Goal: Information Seeking & Learning: Find specific fact

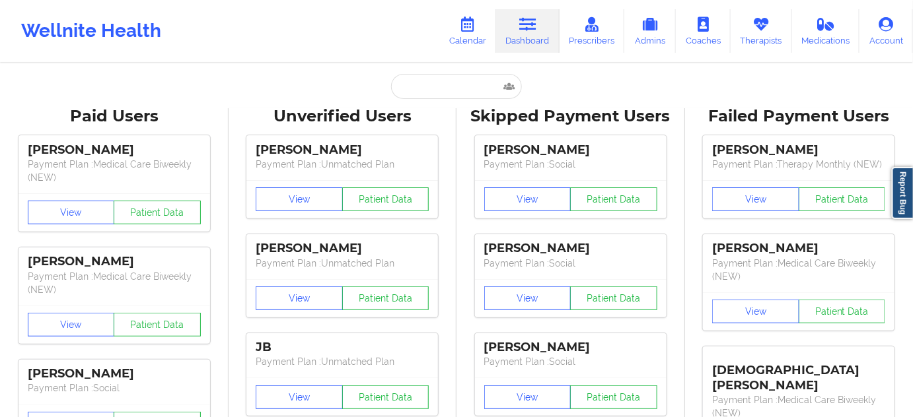
click at [461, 81] on input "text" at bounding box center [456, 86] width 131 height 25
paste input "[EMAIL_ADDRESS][DOMAIN_NAME],"
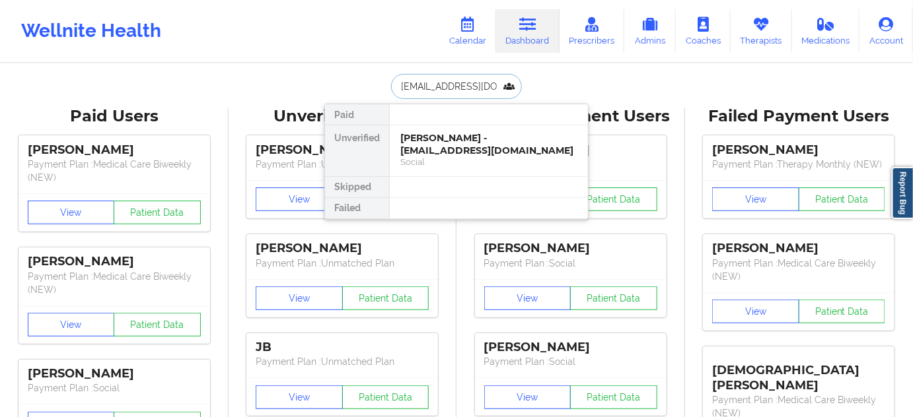
scroll to position [0, 22]
type input "[EMAIL_ADDRESS][DOMAIN_NAME]"
click at [441, 137] on div "[PERSON_NAME] - [EMAIL_ADDRESS][DOMAIN_NAME]" at bounding box center [488, 144] width 177 height 24
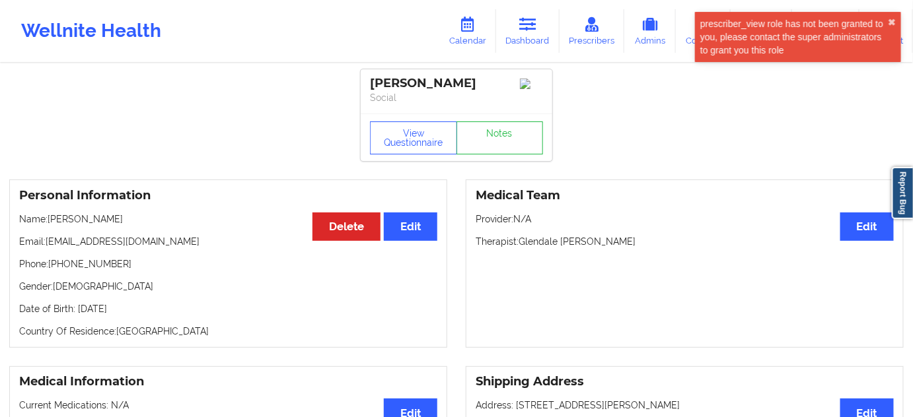
click at [490, 75] on div "[PERSON_NAME] Social" at bounding box center [456, 91] width 191 height 44
copy div "[PERSON_NAME]"
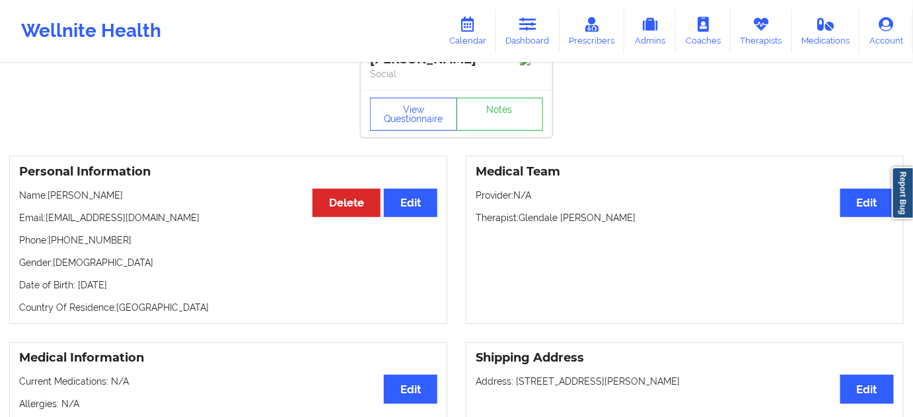
scroll to position [0, 0]
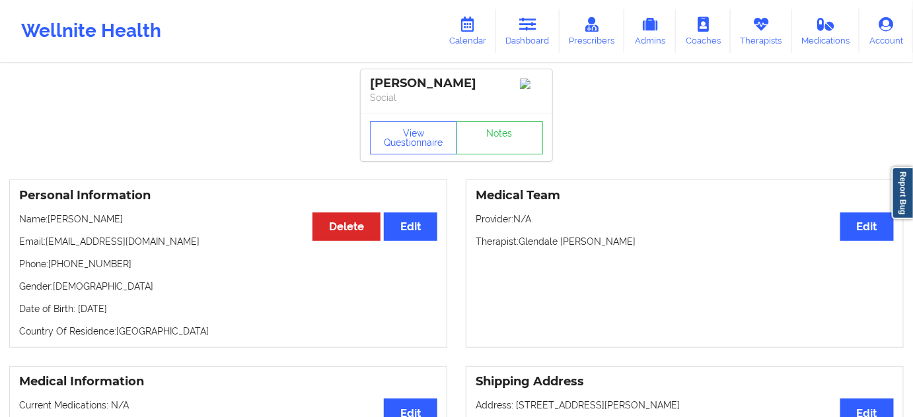
drag, startPoint x: 371, startPoint y: 84, endPoint x: 522, endPoint y: 77, distance: 151.4
click at [522, 77] on div "[PERSON_NAME]" at bounding box center [456, 83] width 173 height 15
copy div "[PERSON_NAME]"
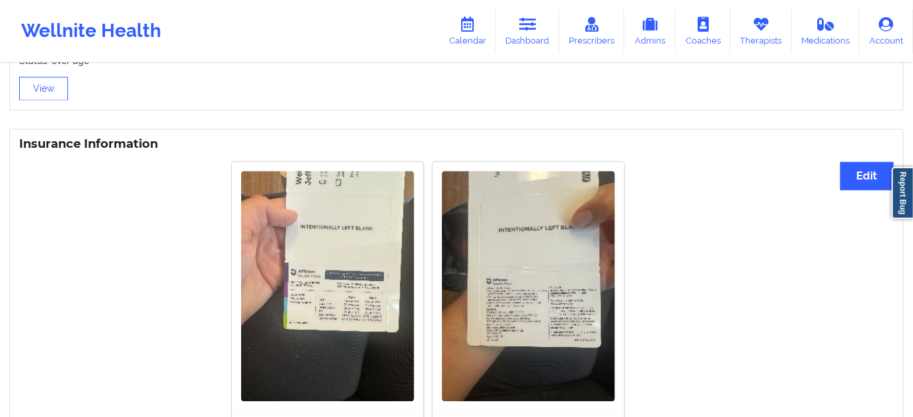
scroll to position [920, 0]
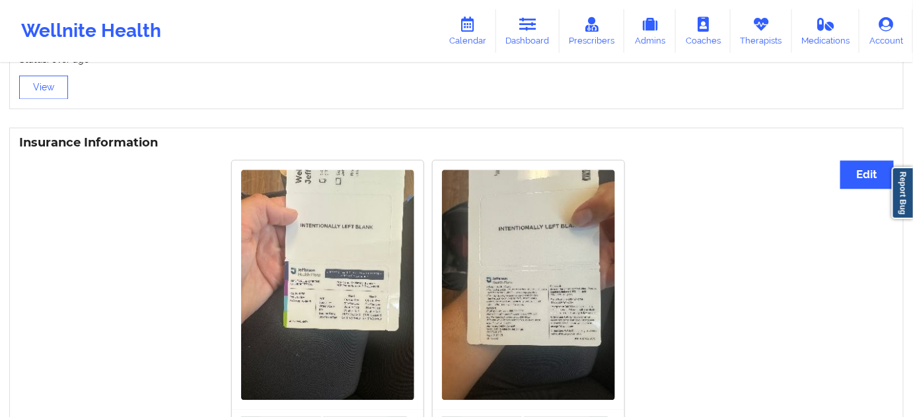
drag, startPoint x: 522, startPoint y: 32, endPoint x: 296, endPoint y: 0, distance: 228.0
click at [522, 32] on link "Dashboard" at bounding box center [527, 31] width 63 height 44
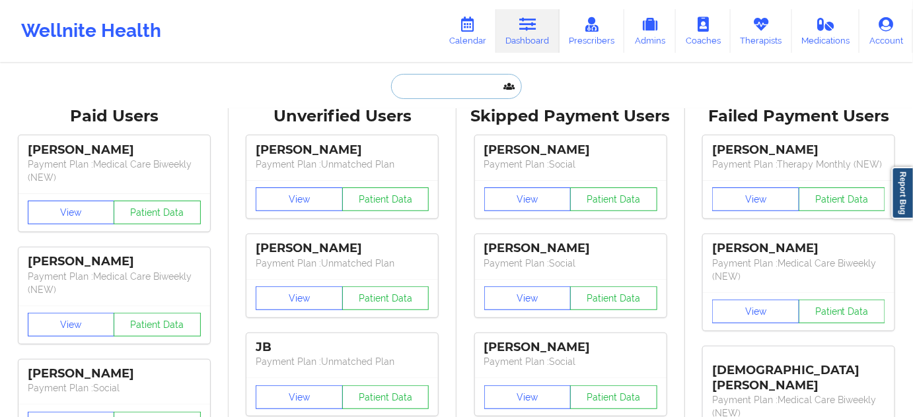
click at [471, 82] on input "text" at bounding box center [456, 86] width 131 height 25
paste input "[EMAIL_ADDRESS][DOMAIN_NAME]"
type input "[EMAIL_ADDRESS][DOMAIN_NAME]"
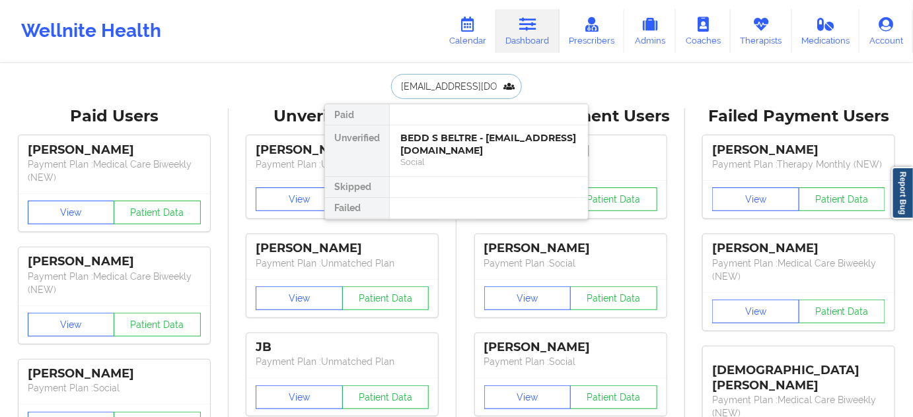
click at [444, 150] on div "BEDD S BELTRE - [EMAIL_ADDRESS][DOMAIN_NAME]" at bounding box center [488, 144] width 177 height 24
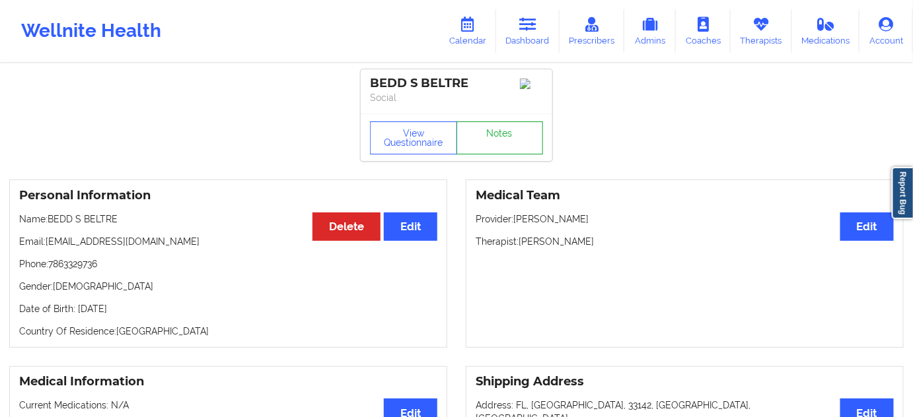
click at [522, 142] on link "Notes" at bounding box center [499, 137] width 87 height 33
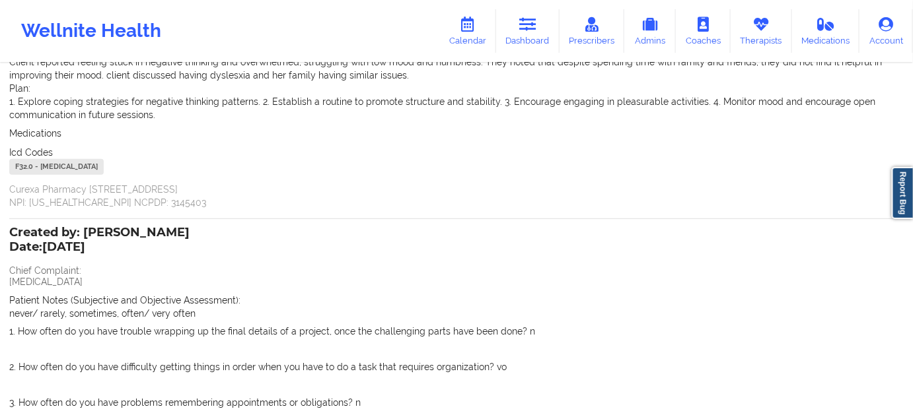
scroll to position [109, 0]
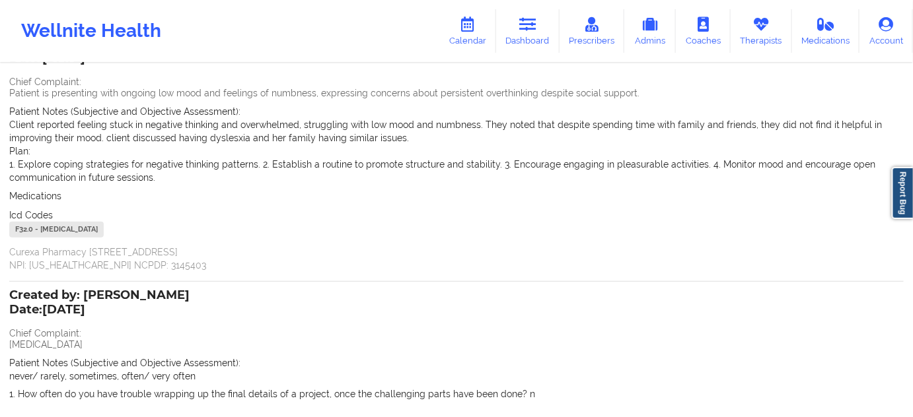
drag, startPoint x: 85, startPoint y: 292, endPoint x: 201, endPoint y: 289, distance: 116.9
copy div "[PERSON_NAME] Date: [DATE]"
drag, startPoint x: 244, startPoint y: 283, endPoint x: 221, endPoint y: 285, distance: 23.9
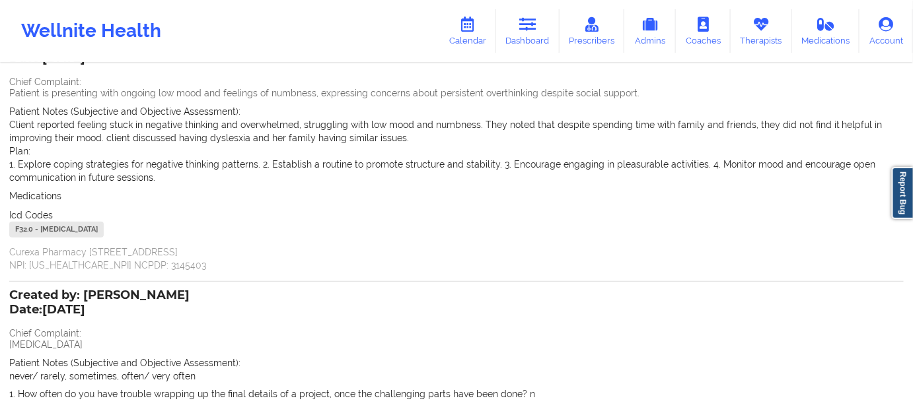
drag, startPoint x: 85, startPoint y: 290, endPoint x: 197, endPoint y: 286, distance: 113.0
drag, startPoint x: 180, startPoint y: 294, endPoint x: 100, endPoint y: 288, distance: 79.5
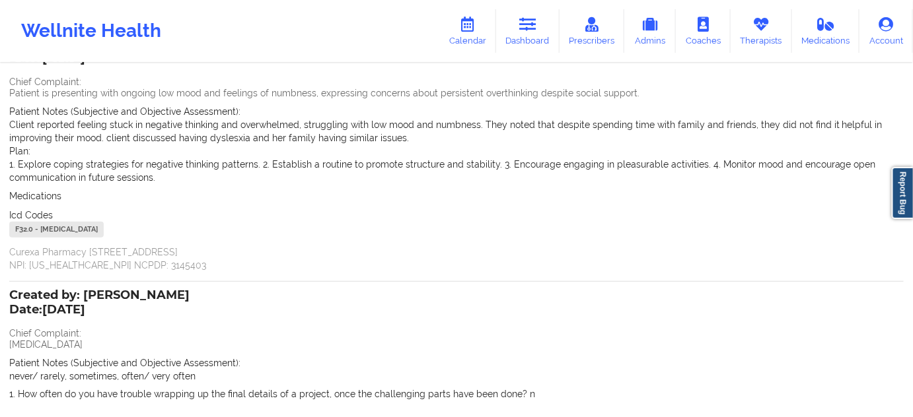
drag, startPoint x: 86, startPoint y: 291, endPoint x: 178, endPoint y: 305, distance: 92.8
click at [106, 293] on div "Created by: [PERSON_NAME] Date: [DATE]" at bounding box center [99, 304] width 180 height 30
drag, startPoint x: 86, startPoint y: 288, endPoint x: 169, endPoint y: 285, distance: 83.3
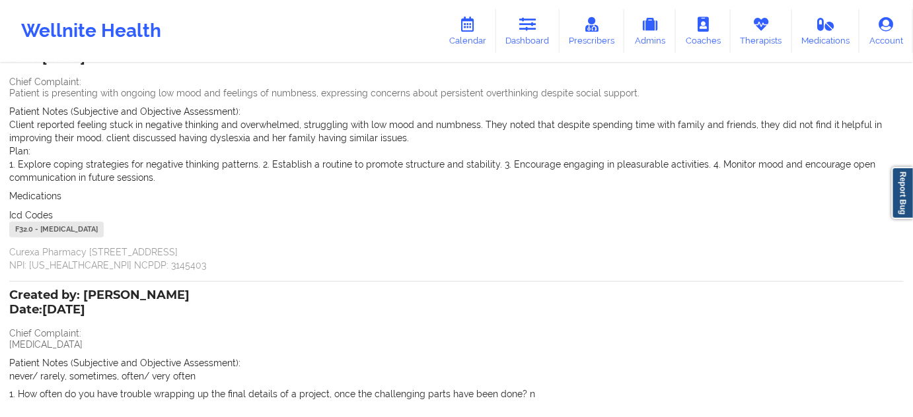
drag, startPoint x: 85, startPoint y: 291, endPoint x: 164, endPoint y: 287, distance: 79.3
click at [164, 289] on div "Created by: [PERSON_NAME] Date: [DATE]" at bounding box center [99, 304] width 180 height 30
drag, startPoint x: 87, startPoint y: 295, endPoint x: 158, endPoint y: 288, distance: 71.0
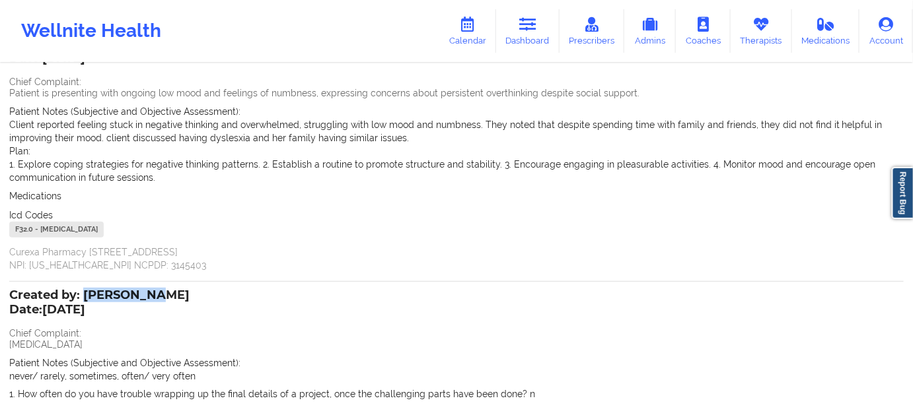
click at [158, 289] on div "Created by: [PERSON_NAME] Date: [DATE]" at bounding box center [99, 304] width 180 height 30
copy div "[PERSON_NAME]"
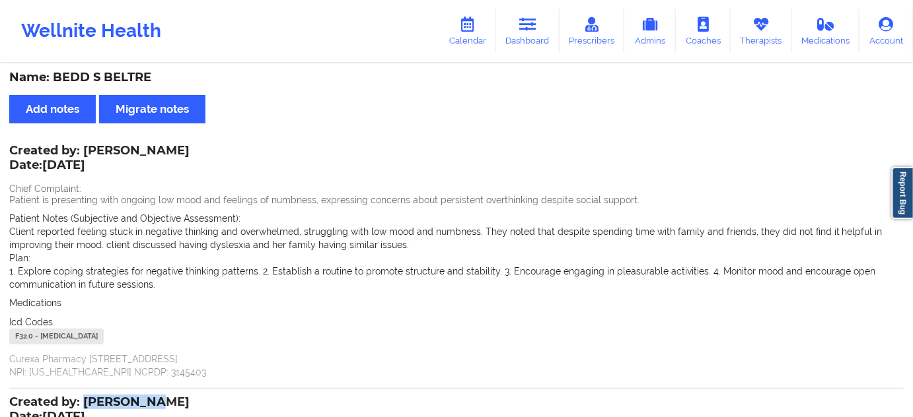
scroll to position [0, 0]
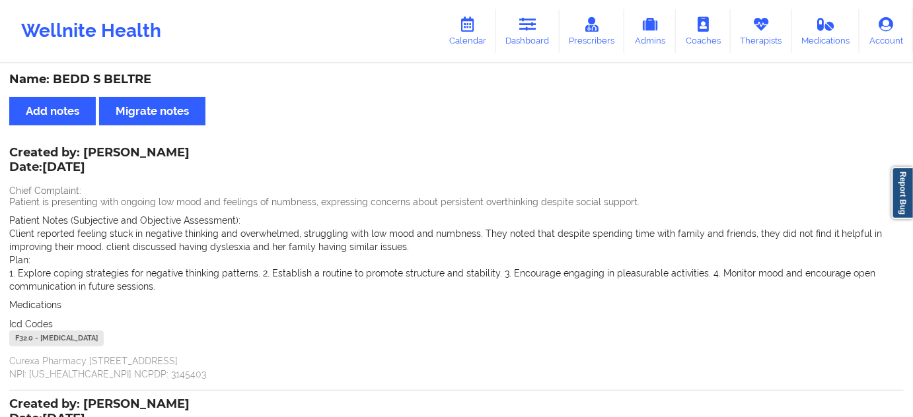
click at [117, 84] on div "Name: BEDD S BELTRE" at bounding box center [456, 79] width 894 height 15
click at [117, 83] on div "Name: BEDD S BELTRE" at bounding box center [456, 79] width 894 height 15
copy div "BELTRE"
click at [519, 38] on link "Dashboard" at bounding box center [527, 31] width 63 height 44
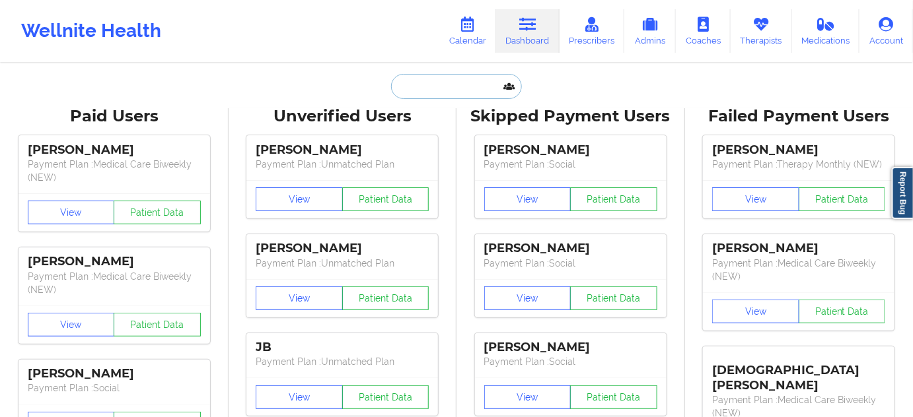
click at [461, 88] on input "text" at bounding box center [456, 86] width 131 height 25
type input "s"
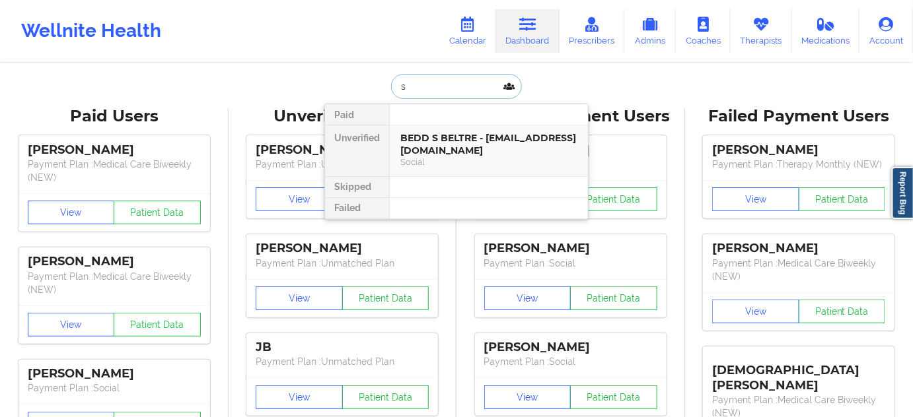
click at [454, 143] on div "BEDD S BELTRE - [EMAIL_ADDRESS][DOMAIN_NAME]" at bounding box center [488, 144] width 177 height 24
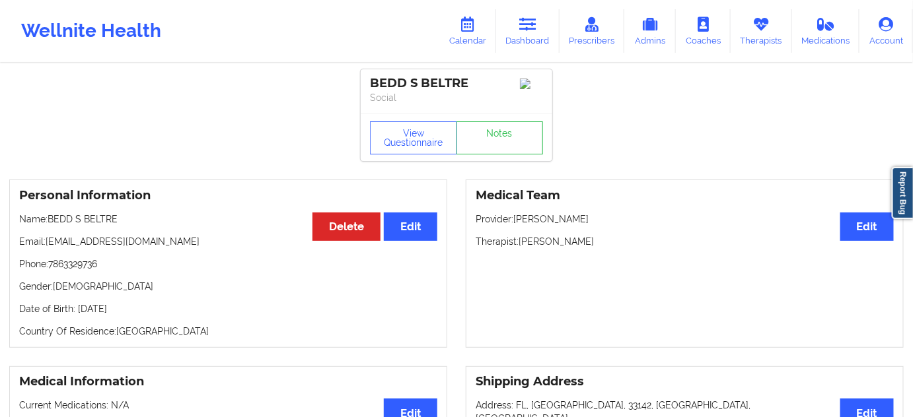
click at [442, 74] on div "BEDD S BELTRE Social" at bounding box center [456, 91] width 191 height 44
copy div "BELTRE"
click at [518, 37] on link "Dashboard" at bounding box center [527, 31] width 63 height 44
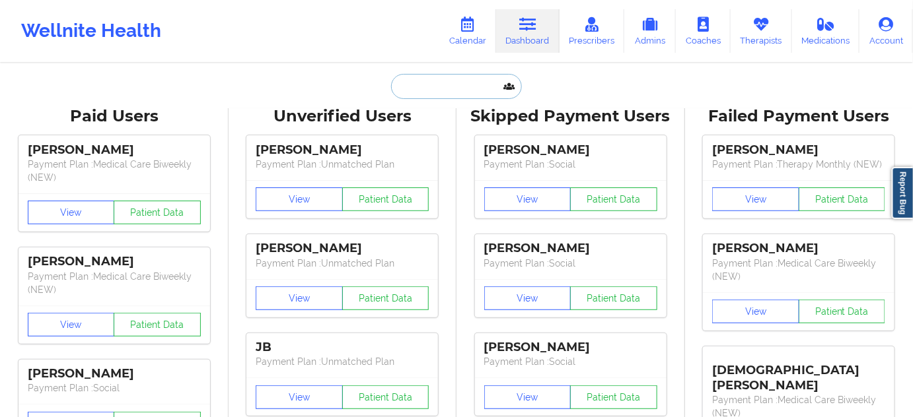
click at [452, 79] on input "text" at bounding box center [456, 86] width 131 height 25
paste input "[EMAIL_ADDRESS][DOMAIN_NAME]"
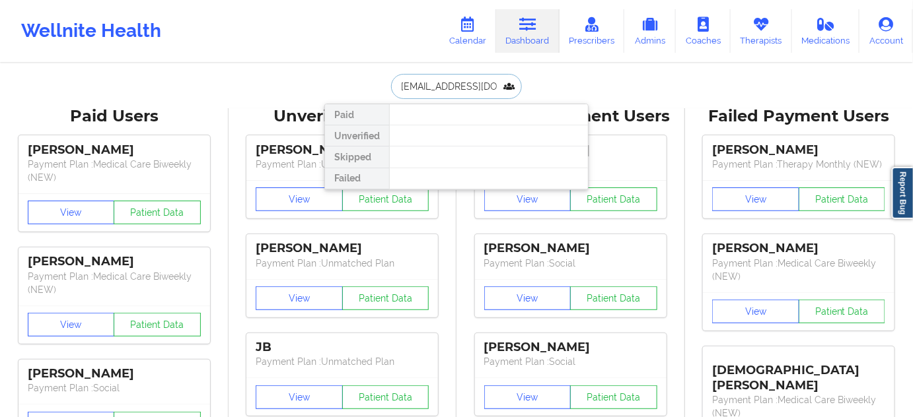
click at [396, 90] on input "[EMAIL_ADDRESS][DOMAIN_NAME]" at bounding box center [456, 86] width 131 height 25
type input "[EMAIL_ADDRESS][DOMAIN_NAME]"
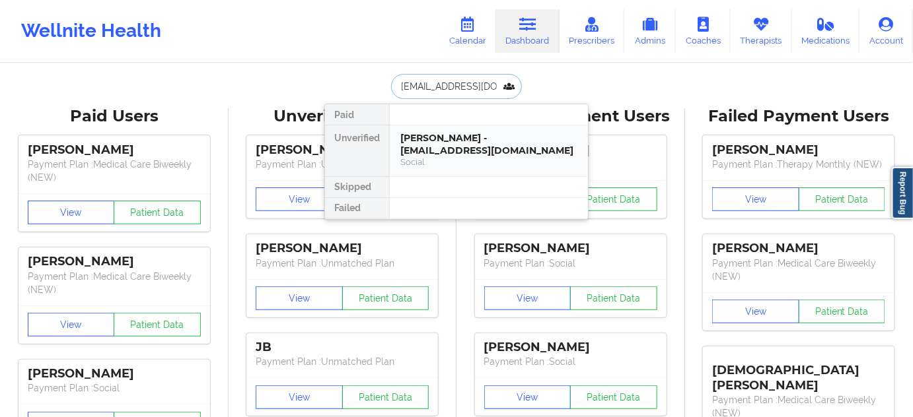
click at [482, 156] on div "Social" at bounding box center [488, 161] width 177 height 11
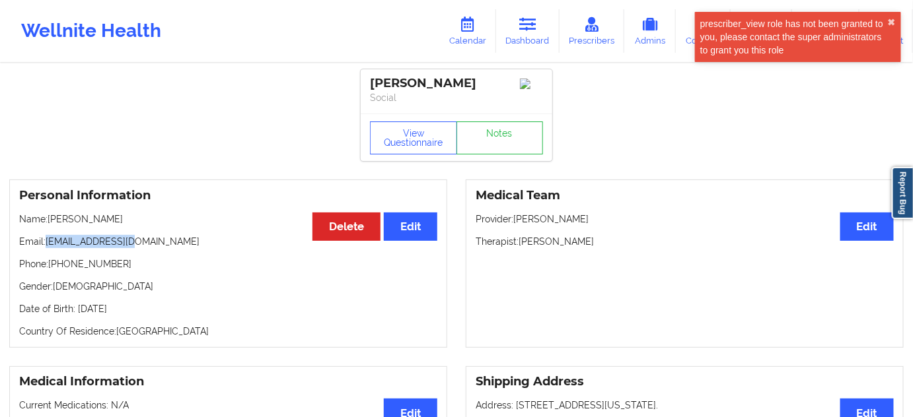
drag, startPoint x: 48, startPoint y: 244, endPoint x: 193, endPoint y: 250, distance: 145.4
click at [193, 248] on p "Email: [EMAIL_ADDRESS][DOMAIN_NAME]" at bounding box center [228, 241] width 418 height 13
copy p "[EMAIL_ADDRESS][DOMAIN_NAME]"
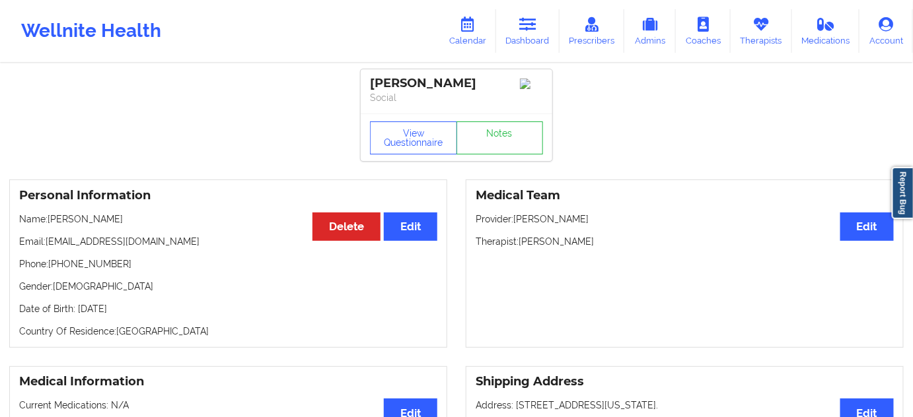
click at [427, 86] on div "[PERSON_NAME]" at bounding box center [456, 83] width 173 height 15
copy div "Melo"
click at [536, 40] on link "Dashboard" at bounding box center [527, 31] width 63 height 44
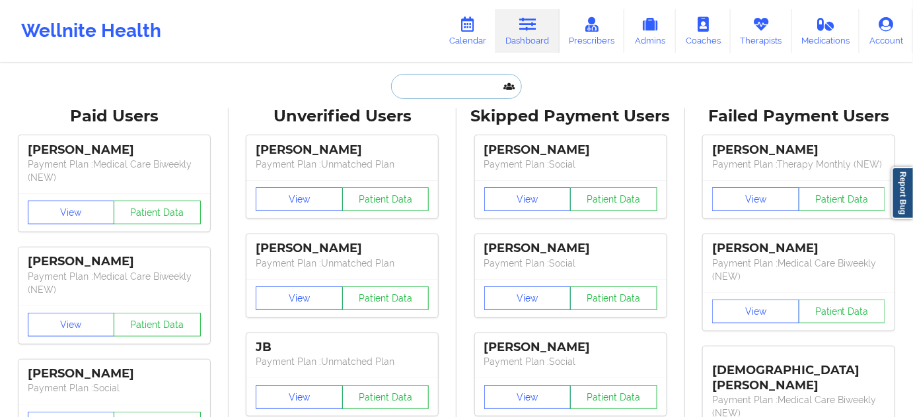
click at [483, 85] on input "text" at bounding box center [456, 86] width 131 height 25
paste input "[PERSON_NAME]"
type input "[PERSON_NAME]"
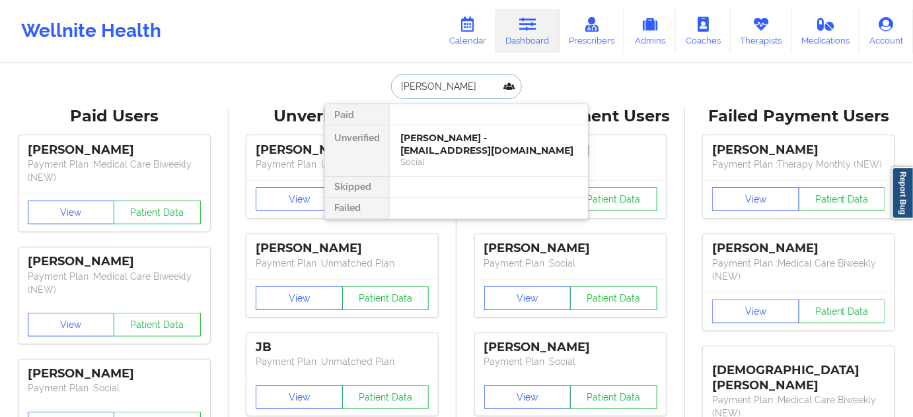
click at [434, 140] on div "[PERSON_NAME] - [EMAIL_ADDRESS][DOMAIN_NAME]" at bounding box center [488, 144] width 177 height 24
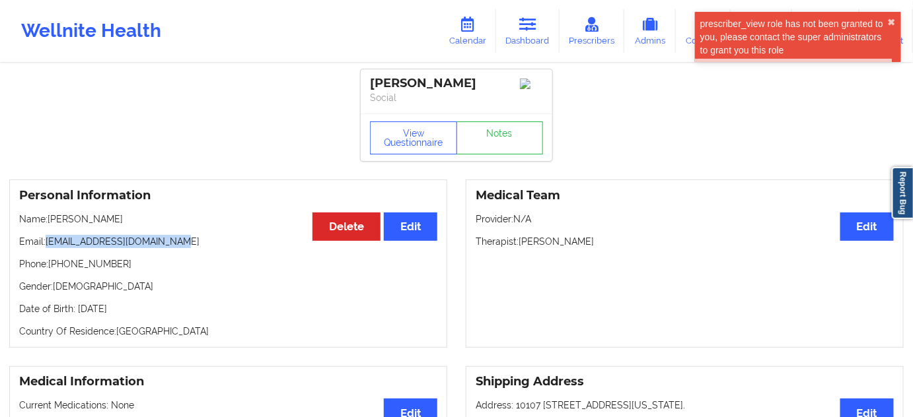
drag, startPoint x: 48, startPoint y: 246, endPoint x: 324, endPoint y: 2, distance: 368.2
click at [188, 248] on p "Email: [EMAIL_ADDRESS][DOMAIN_NAME]" at bounding box center [228, 241] width 418 height 13
copy p "[EMAIL_ADDRESS][DOMAIN_NAME]"
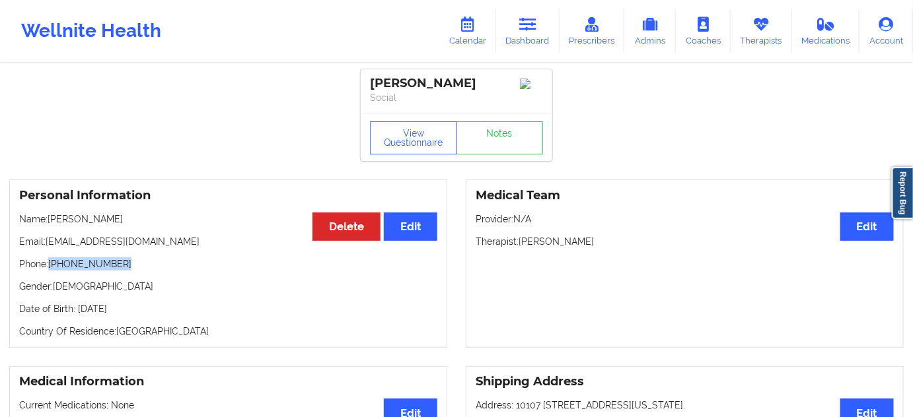
drag, startPoint x: 50, startPoint y: 269, endPoint x: 164, endPoint y: 261, distance: 113.9
click at [126, 271] on p "Phone: [PHONE_NUMBER]" at bounding box center [228, 264] width 418 height 13
copy p "[PHONE_NUMBER]"
click at [526, 30] on icon at bounding box center [527, 24] width 17 height 15
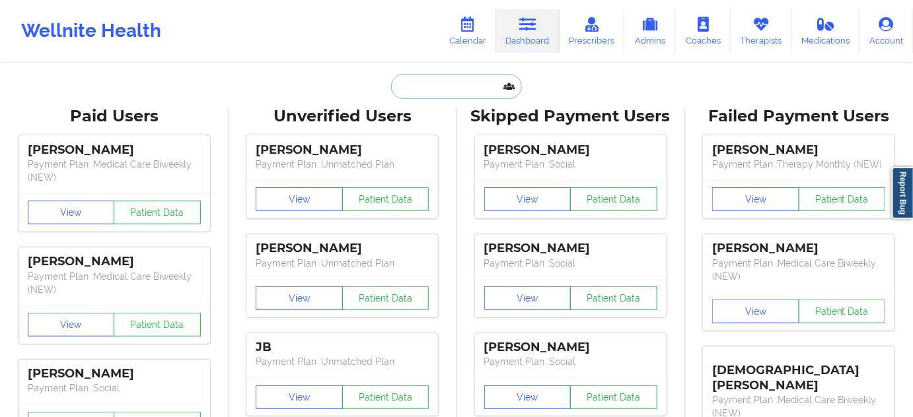
click at [421, 97] on input "text" at bounding box center [456, 86] width 131 height 25
paste input "[PERSON_NAME]"
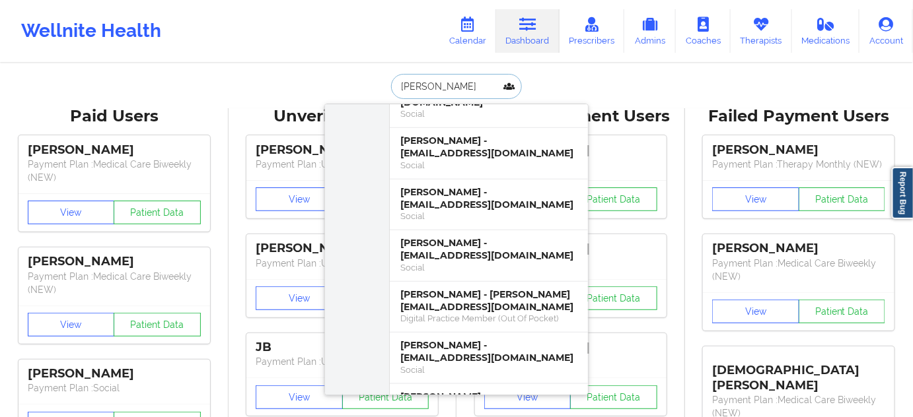
scroll to position [360, 0]
paste input "[PERSON_NAME]"
type input "[PERSON_NAME]"
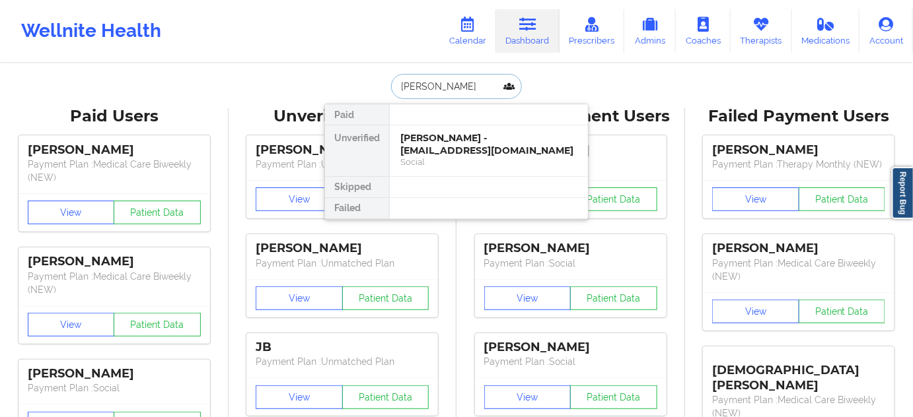
click at [436, 137] on div "[PERSON_NAME] - [EMAIL_ADDRESS][DOMAIN_NAME]" at bounding box center [488, 144] width 177 height 24
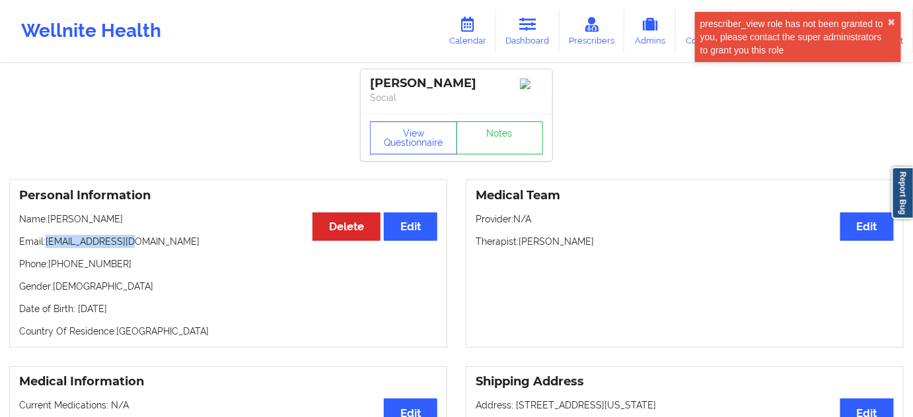
drag, startPoint x: 48, startPoint y: 246, endPoint x: 155, endPoint y: 238, distance: 107.2
click at [153, 238] on div "Personal Information Edit Delete Name: [PERSON_NAME] Email: [EMAIL_ADDRESS][DOM…" at bounding box center [228, 264] width 438 height 168
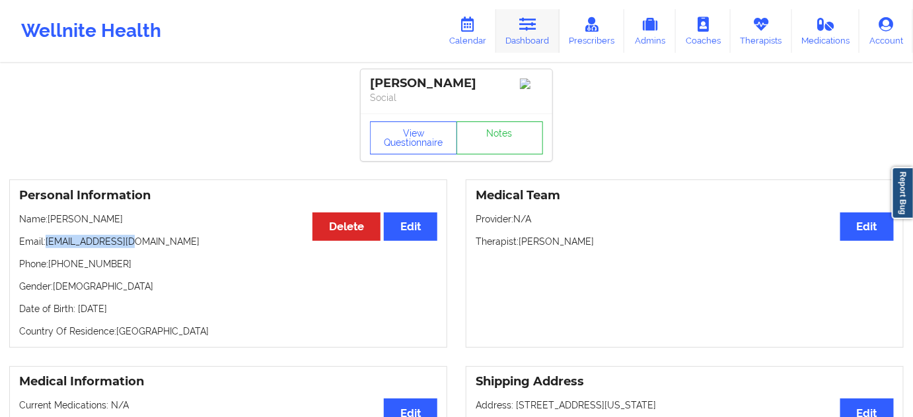
click at [523, 36] on link "Dashboard" at bounding box center [527, 31] width 63 height 44
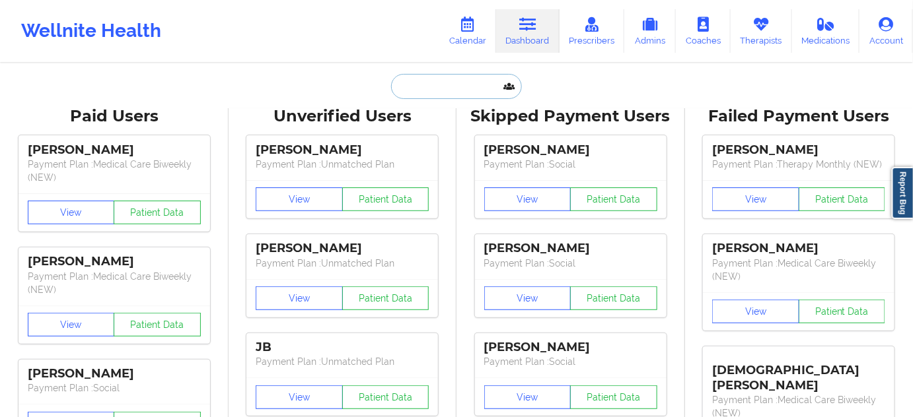
click at [452, 90] on input "text" at bounding box center [456, 86] width 131 height 25
paste input "[PERSON_NAME]"
type input "[PERSON_NAME]"
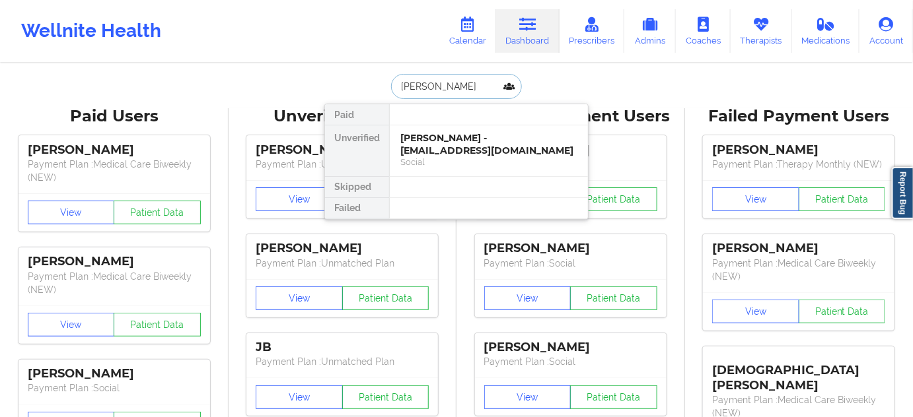
click at [438, 142] on div "[PERSON_NAME] - [EMAIL_ADDRESS][DOMAIN_NAME]" at bounding box center [488, 144] width 177 height 24
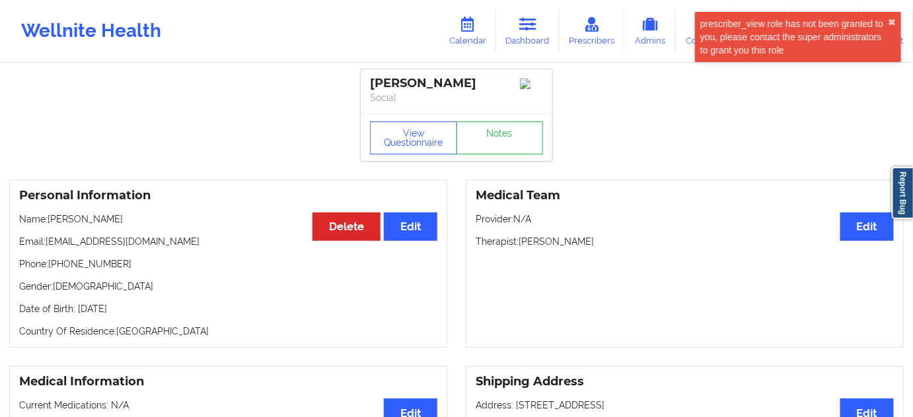
click at [409, 81] on div "[PERSON_NAME]" at bounding box center [456, 83] width 173 height 15
click at [447, 88] on div "[PERSON_NAME]" at bounding box center [456, 83] width 173 height 15
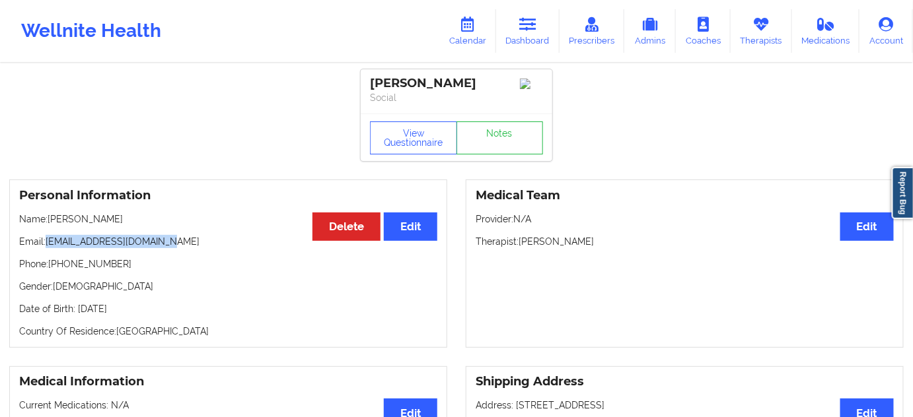
drag, startPoint x: 46, startPoint y: 246, endPoint x: 237, endPoint y: 244, distance: 190.8
click at [235, 246] on p "Email: [EMAIL_ADDRESS][DOMAIN_NAME]" at bounding box center [228, 241] width 418 height 13
drag, startPoint x: 51, startPoint y: 269, endPoint x: 131, endPoint y: 271, distance: 80.6
click at [131, 271] on p "Phone: [PHONE_NUMBER]" at bounding box center [228, 264] width 418 height 13
click at [497, 147] on link "Notes" at bounding box center [499, 137] width 87 height 33
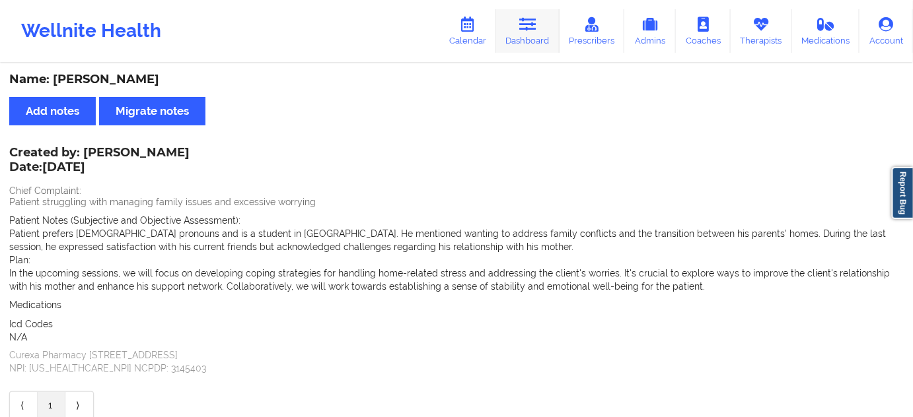
click at [524, 40] on link "Dashboard" at bounding box center [527, 31] width 63 height 44
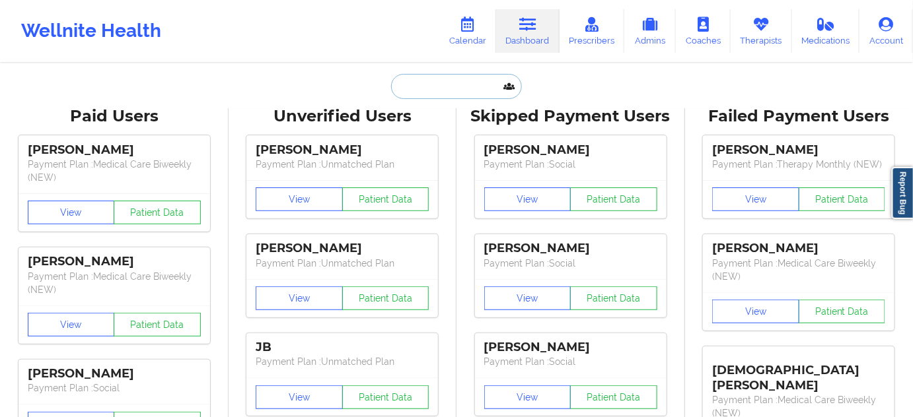
click at [457, 92] on input "text" at bounding box center [456, 86] width 131 height 25
type input "s"
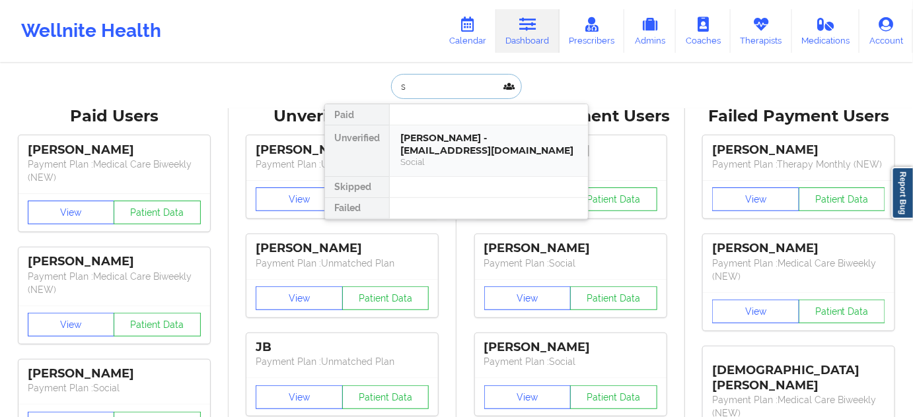
click at [438, 136] on div "[PERSON_NAME] - [EMAIL_ADDRESS][DOMAIN_NAME]" at bounding box center [488, 144] width 177 height 24
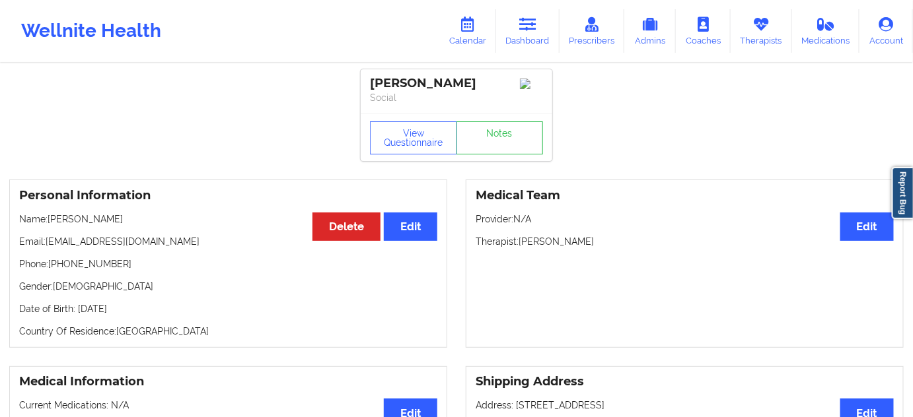
click at [534, 24] on icon at bounding box center [527, 24] width 17 height 15
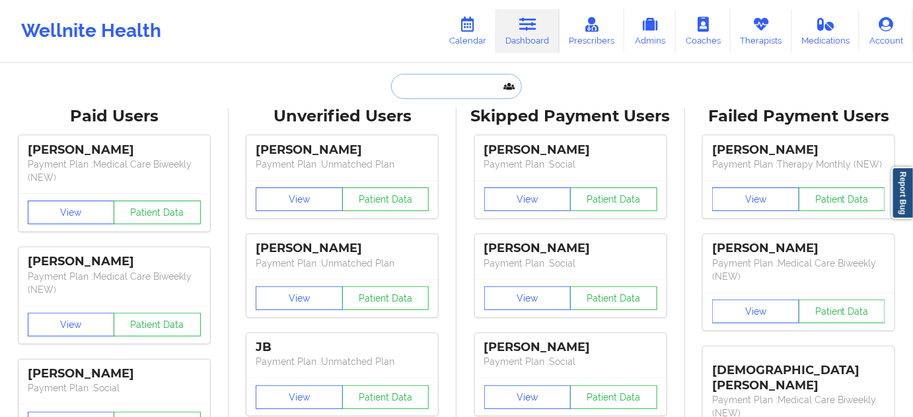
click at [457, 85] on input "text" at bounding box center [456, 86] width 131 height 25
paste input "[PERSON_NAME]"
type input "[PERSON_NAME]"
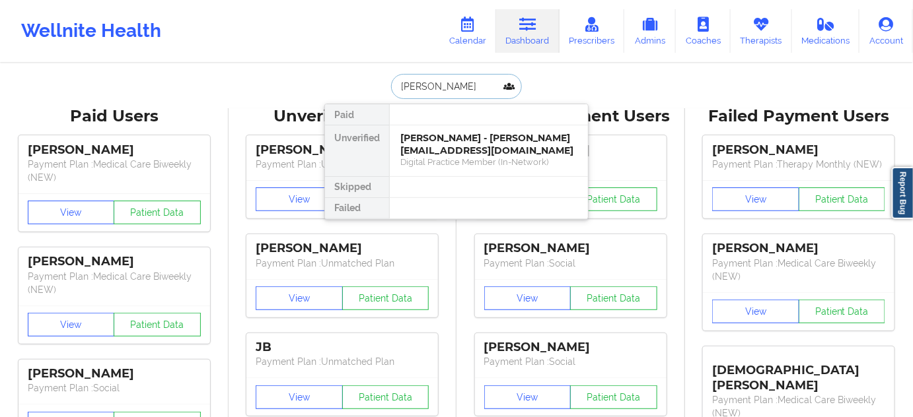
click at [444, 146] on div "[PERSON_NAME] - [PERSON_NAME][EMAIL_ADDRESS][DOMAIN_NAME]" at bounding box center [488, 144] width 177 height 24
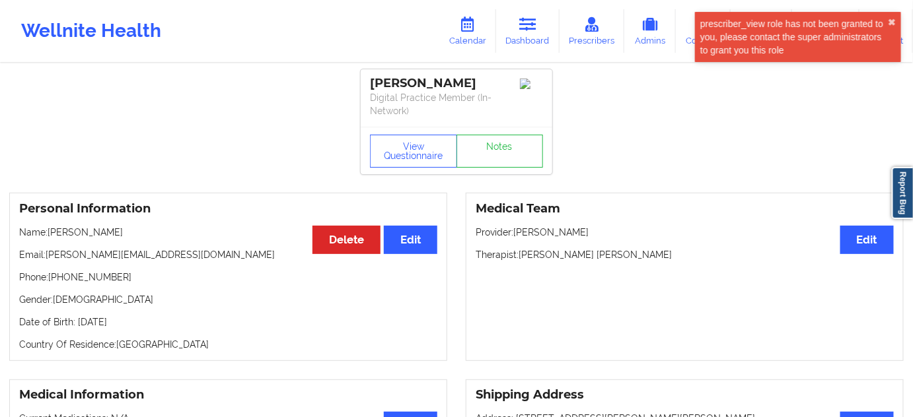
click at [392, 80] on div "[PERSON_NAME]" at bounding box center [456, 83] width 173 height 15
click at [442, 89] on div "[PERSON_NAME]" at bounding box center [456, 83] width 173 height 15
click at [386, 83] on div "[PERSON_NAME]" at bounding box center [456, 83] width 173 height 15
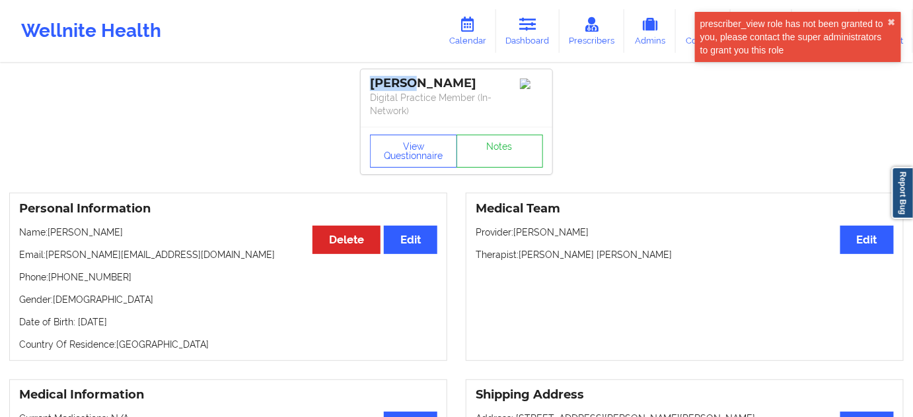
click at [386, 83] on div "[PERSON_NAME]" at bounding box center [456, 83] width 173 height 15
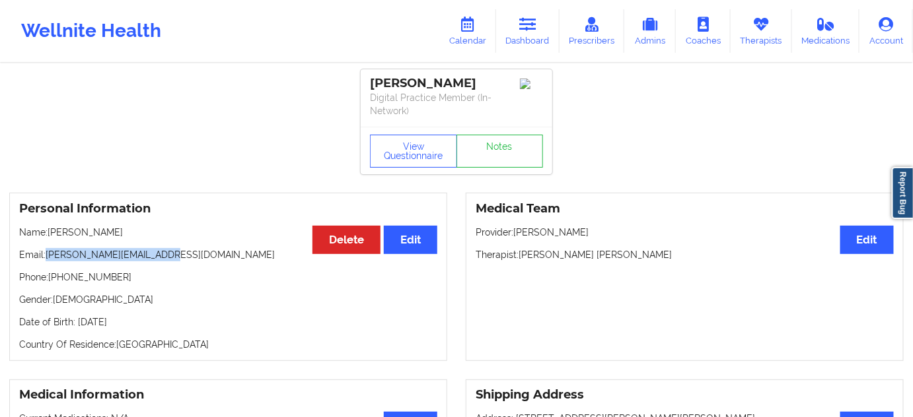
drag, startPoint x: 46, startPoint y: 255, endPoint x: 172, endPoint y: 258, distance: 125.5
click at [172, 258] on p "Email: [PERSON_NAME][EMAIL_ADDRESS][DOMAIN_NAME]" at bounding box center [228, 254] width 418 height 13
drag, startPoint x: 49, startPoint y: 274, endPoint x: 258, endPoint y: 240, distance: 211.4
click at [152, 281] on p "Phone: [PHONE_NUMBER]" at bounding box center [228, 277] width 418 height 13
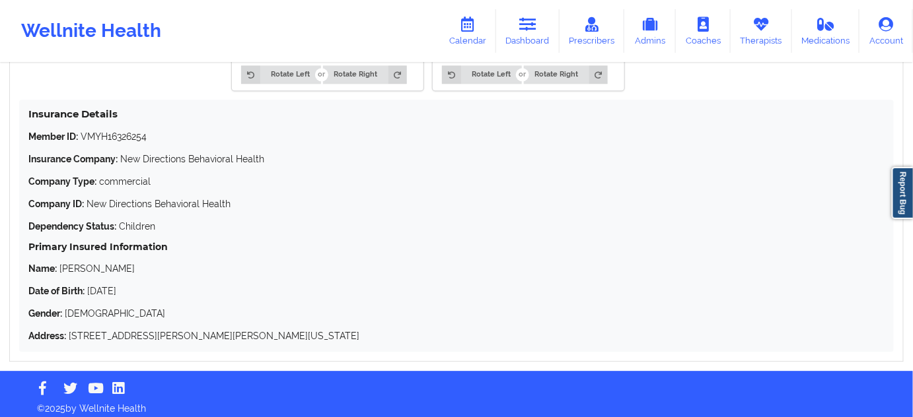
scroll to position [1025, 0]
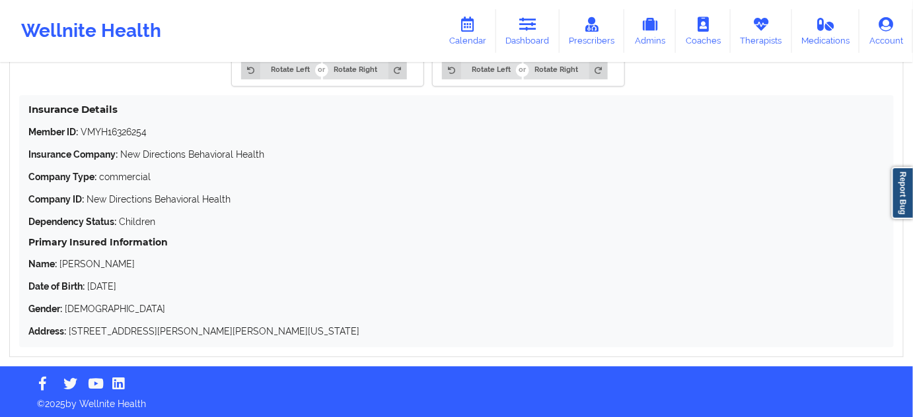
click at [135, 125] on p "Member ID: VMYH16326254" at bounding box center [456, 131] width 856 height 13
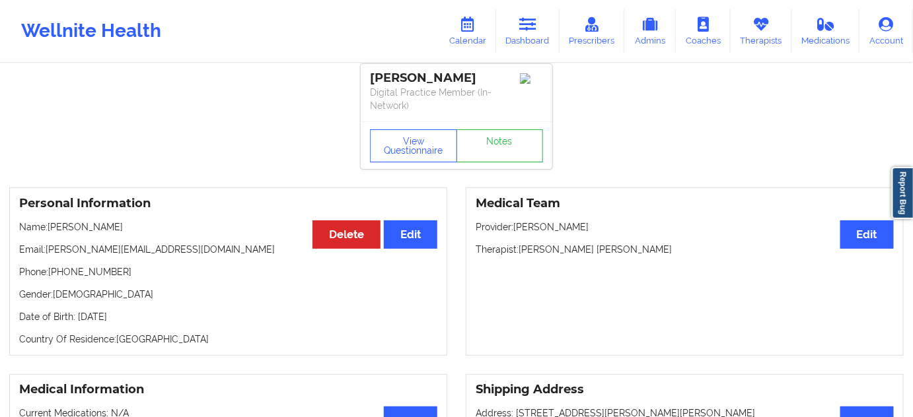
scroll to position [0, 0]
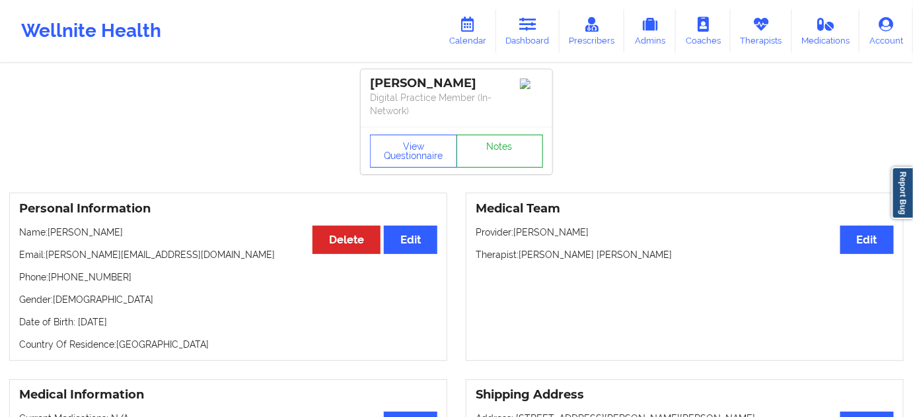
click at [510, 154] on link "Notes" at bounding box center [499, 151] width 87 height 33
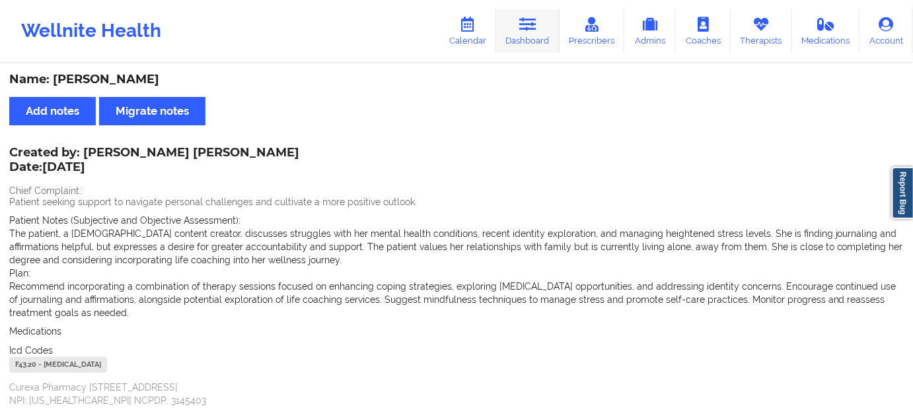
click at [533, 34] on link "Dashboard" at bounding box center [527, 31] width 63 height 44
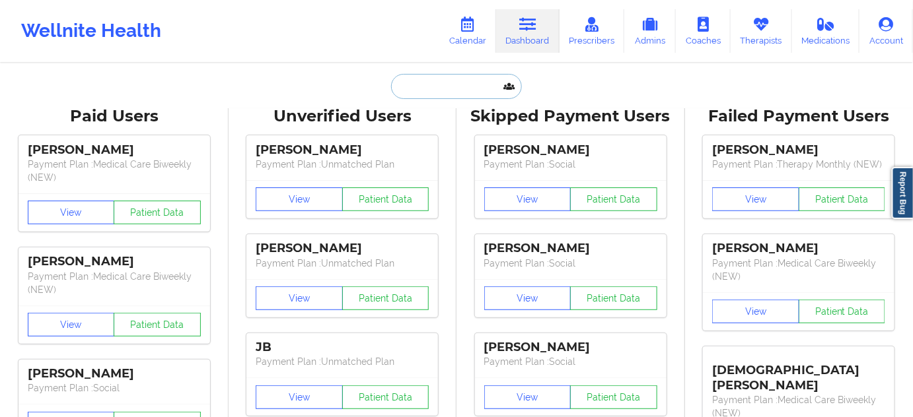
click at [453, 90] on input "text" at bounding box center [456, 86] width 131 height 25
type input "s"
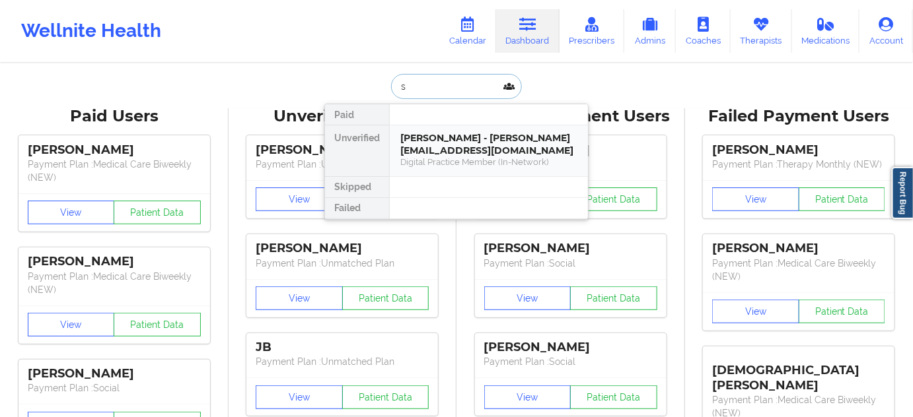
click at [447, 139] on div "[PERSON_NAME] - [PERSON_NAME][EMAIL_ADDRESS][DOMAIN_NAME]" at bounding box center [488, 144] width 177 height 24
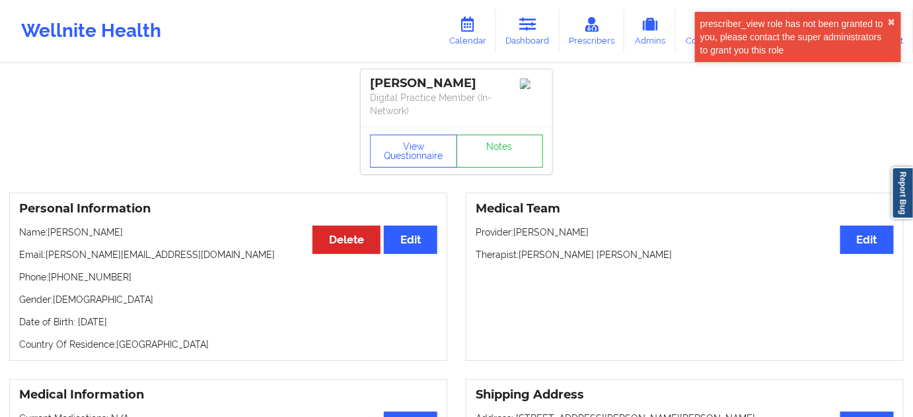
click at [86, 233] on p "Name: [PERSON_NAME]" at bounding box center [228, 232] width 418 height 13
drag, startPoint x: 373, startPoint y: 87, endPoint x: 470, endPoint y: 81, distance: 97.2
click at [470, 81] on div "[PERSON_NAME] Digital Practice Member (In-Network)" at bounding box center [456, 97] width 191 height 57
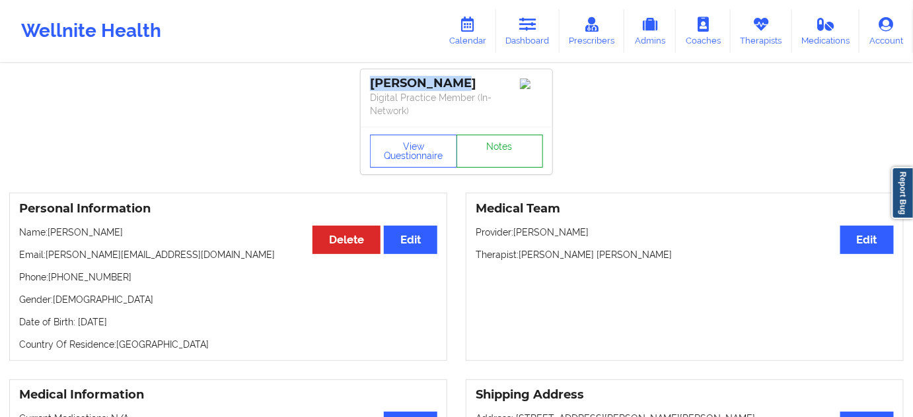
click at [505, 147] on link "Notes" at bounding box center [499, 151] width 87 height 33
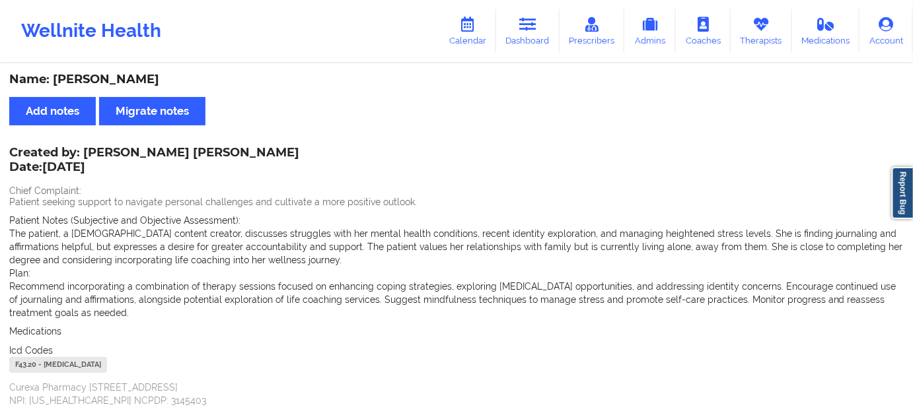
drag, startPoint x: 85, startPoint y: 151, endPoint x: 273, endPoint y: 149, distance: 188.2
click at [259, 150] on div "Created by: [PERSON_NAME] [PERSON_NAME] Date: [DATE] Chief Complaint: Patient s…" at bounding box center [456, 278] width 894 height 259
drag, startPoint x: 384, startPoint y: 161, endPoint x: 375, endPoint y: 162, distance: 8.7
click at [382, 161] on div "Created by: [PERSON_NAME] [PERSON_NAME] Date: [DATE] Chief Complaint: Patient s…" at bounding box center [456, 278] width 894 height 259
drag, startPoint x: 86, startPoint y: 148, endPoint x: 230, endPoint y: 153, distance: 144.7
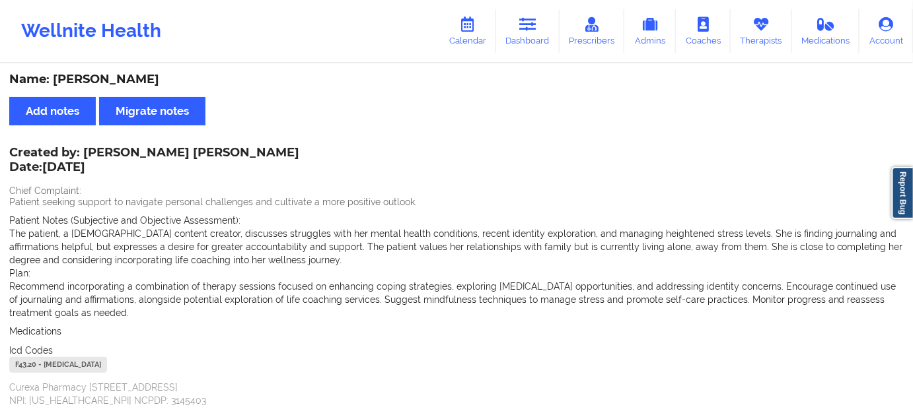
click at [230, 153] on div "Created by: [PERSON_NAME] [PERSON_NAME] Date: [DATE] Chief Complaint: Patient s…" at bounding box center [456, 278] width 894 height 259
click at [276, 161] on div "Created by: [PERSON_NAME] [PERSON_NAME] Date: [DATE] Chief Complaint: Patient s…" at bounding box center [456, 278] width 894 height 259
drag, startPoint x: 227, startPoint y: 151, endPoint x: 93, endPoint y: 152, distance: 134.0
click at [93, 152] on div "Created by: [PERSON_NAME] [PERSON_NAME] Date: [DATE] Chief Complaint: Patient s…" at bounding box center [456, 278] width 894 height 259
click at [155, 177] on div "Created by: [PERSON_NAME] [PERSON_NAME] Date: [DATE] Chief Complaint: Patient s…" at bounding box center [456, 278] width 894 height 259
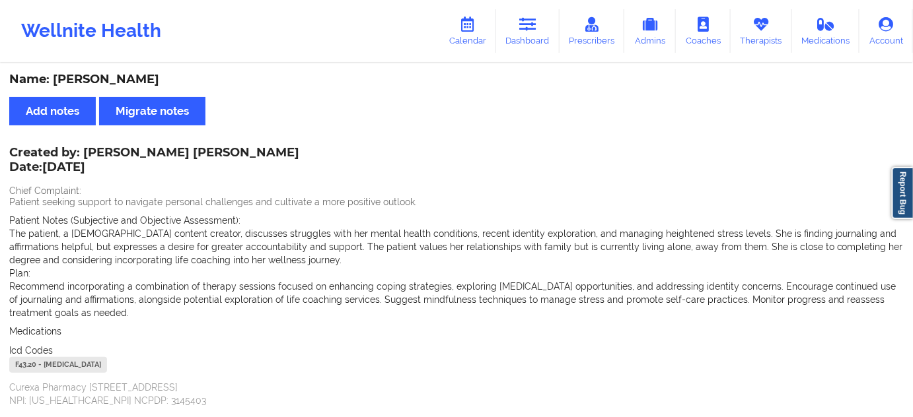
click at [84, 151] on div "Created by: [PERSON_NAME] [PERSON_NAME] Date: [DATE]" at bounding box center [154, 161] width 290 height 30
drag, startPoint x: 86, startPoint y: 151, endPoint x: 225, endPoint y: 153, distance: 139.4
click at [225, 153] on div "Created by: [PERSON_NAME] [PERSON_NAME] Date: [DATE] Chief Complaint: Patient s…" at bounding box center [456, 278] width 894 height 259
click at [250, 168] on div "Created by: [PERSON_NAME] [PERSON_NAME] Date: [DATE] Chief Complaint: Patient s…" at bounding box center [456, 278] width 894 height 259
drag, startPoint x: 82, startPoint y: 151, endPoint x: 197, endPoint y: 159, distance: 115.2
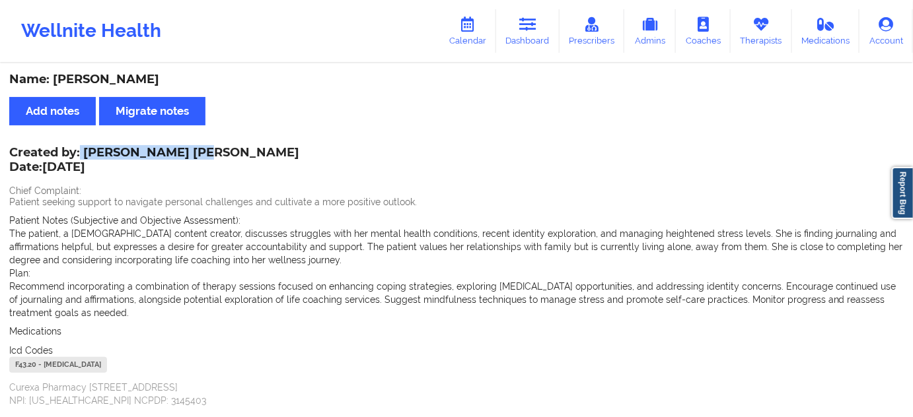
click at [197, 159] on div "Created by: [PERSON_NAME] [PERSON_NAME] Date: [DATE]" at bounding box center [154, 161] width 290 height 30
click at [534, 34] on link "Dashboard" at bounding box center [527, 31] width 63 height 44
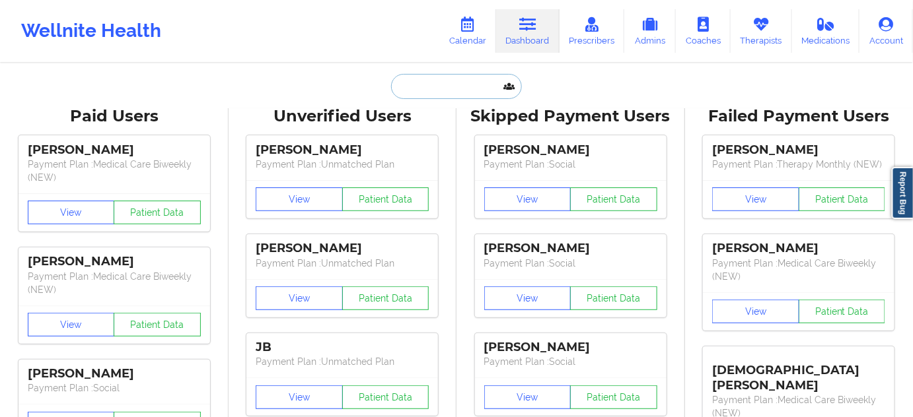
click at [455, 84] on input "text" at bounding box center [456, 86] width 131 height 25
type input "s"
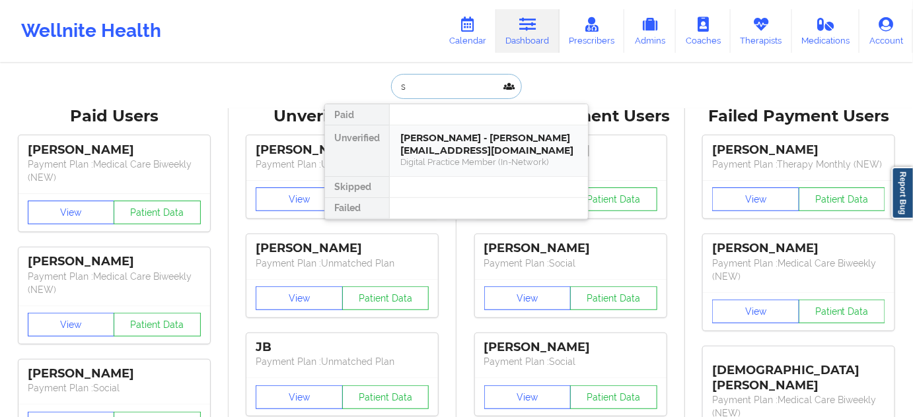
click at [446, 144] on div "[PERSON_NAME] - [PERSON_NAME][EMAIL_ADDRESS][DOMAIN_NAME]" at bounding box center [488, 144] width 177 height 24
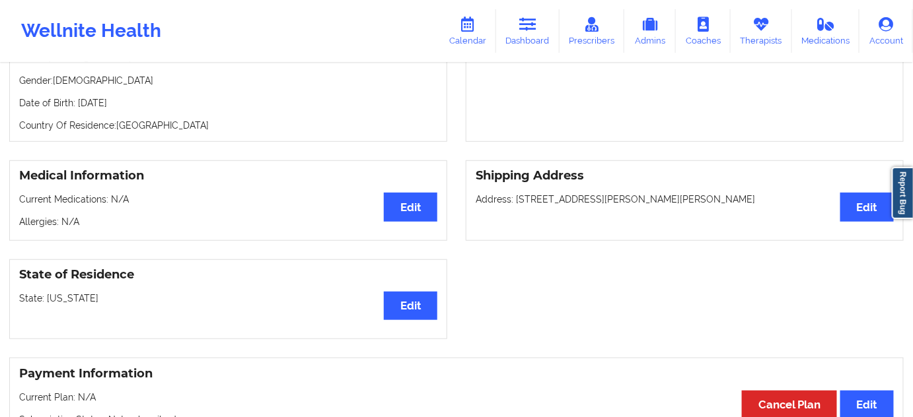
scroll to position [185, 0]
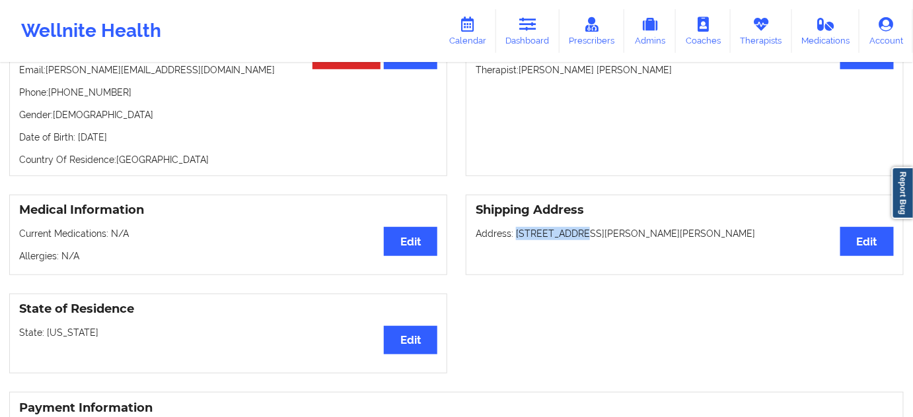
drag, startPoint x: 514, startPoint y: 230, endPoint x: 568, endPoint y: 230, distance: 54.1
click at [568, 230] on p "Address: [STREET_ADDRESS][PERSON_NAME][PERSON_NAME]" at bounding box center [684, 233] width 418 height 13
click at [588, 232] on p "Address: [STREET_ADDRESS][PERSON_NAME][PERSON_NAME]" at bounding box center [684, 233] width 418 height 13
click at [656, 230] on p "Address: [STREET_ADDRESS][PERSON_NAME][PERSON_NAME]" at bounding box center [684, 233] width 418 height 13
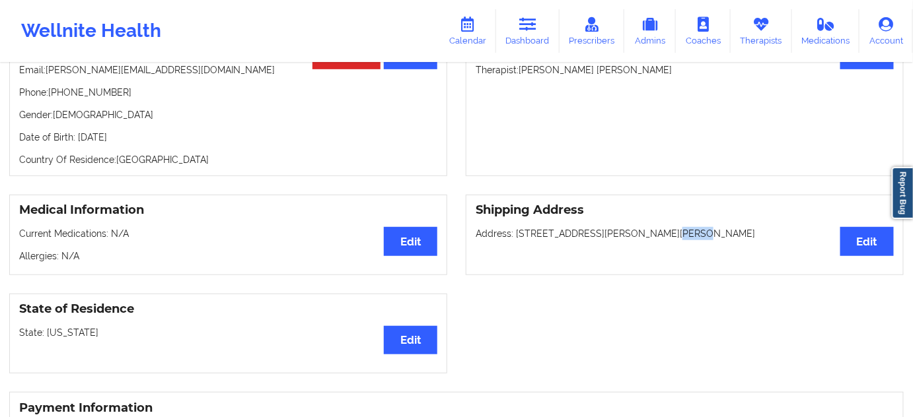
click at [656, 230] on p "Address: [STREET_ADDRESS][PERSON_NAME][PERSON_NAME]" at bounding box center [684, 233] width 418 height 13
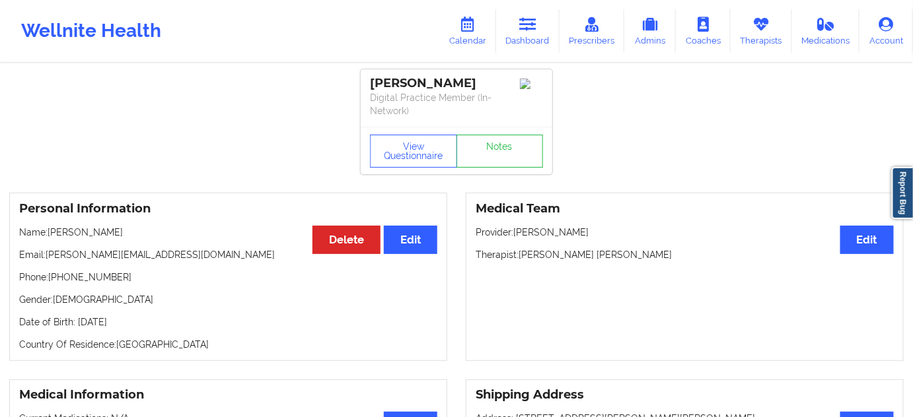
click at [93, 267] on div "Personal Information Edit Delete Name: [PERSON_NAME] Email: [PERSON_NAME][EMAIL…" at bounding box center [228, 277] width 438 height 168
click at [495, 158] on link "Notes" at bounding box center [499, 151] width 87 height 33
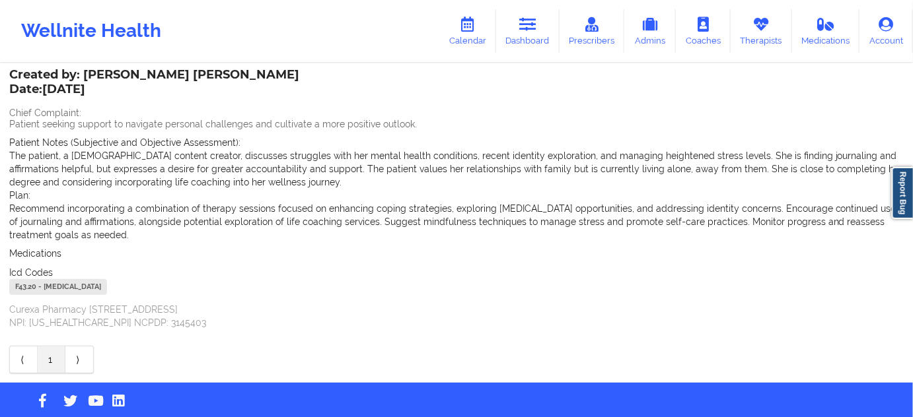
scroll to position [80, 0]
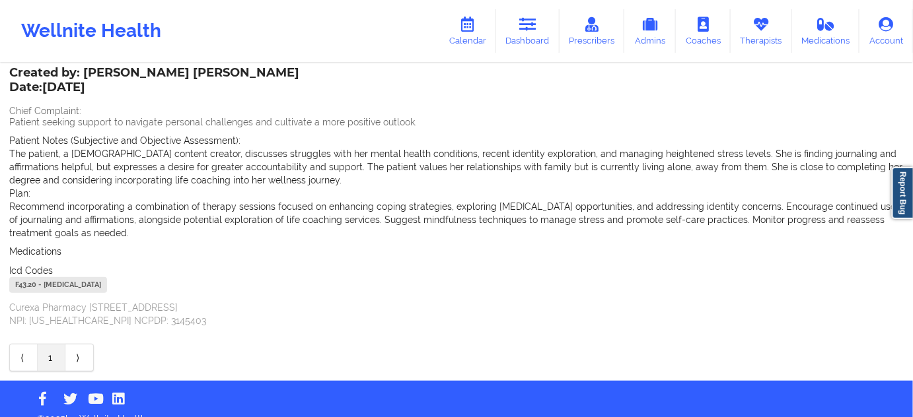
click at [26, 285] on div "F43.20 - [MEDICAL_DATA]" at bounding box center [58, 285] width 98 height 16
click at [530, 42] on link "Dashboard" at bounding box center [527, 31] width 63 height 44
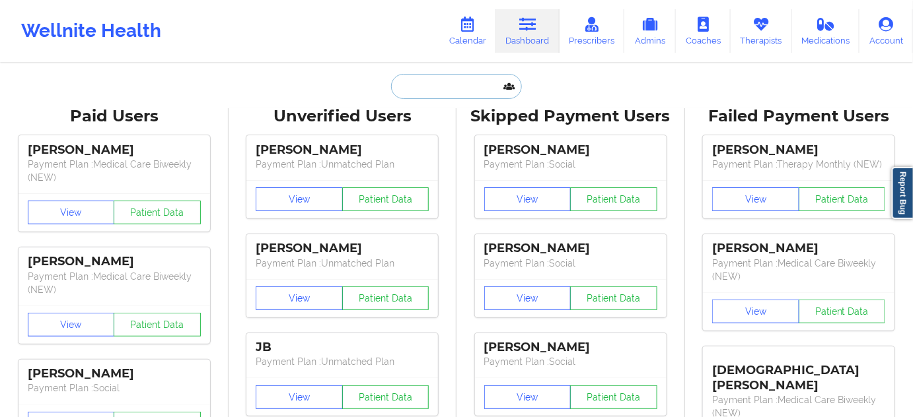
click at [438, 79] on input "text" at bounding box center [456, 86] width 131 height 25
paste input "[EMAIL_ADDRESS][DOMAIN_NAME]"
type input "[EMAIL_ADDRESS][DOMAIN_NAME]"
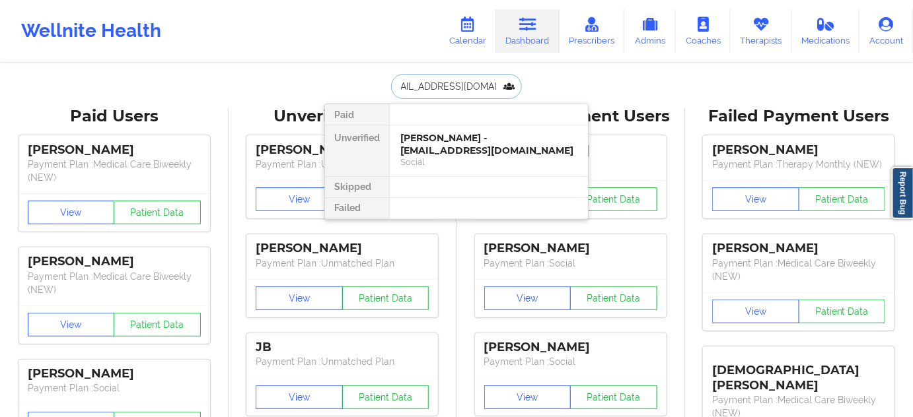
click at [447, 147] on div "[PERSON_NAME] - [EMAIL_ADDRESS][DOMAIN_NAME]" at bounding box center [488, 144] width 177 height 24
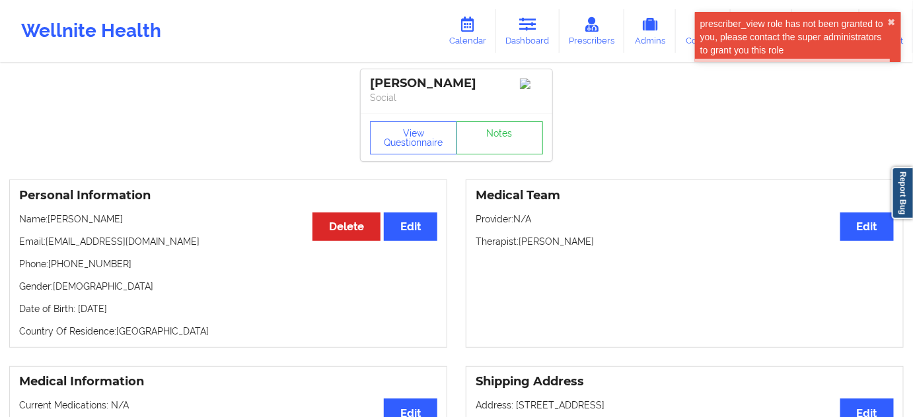
drag, startPoint x: 520, startPoint y: 250, endPoint x: 594, endPoint y: 242, distance: 74.3
click at [594, 242] on p "Therapist: [PERSON_NAME]" at bounding box center [684, 241] width 418 height 13
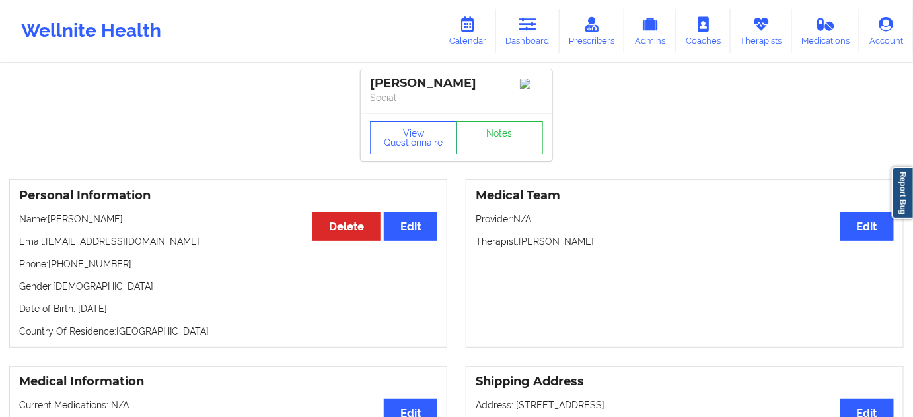
click at [437, 89] on div "[PERSON_NAME]" at bounding box center [456, 83] width 173 height 15
click at [401, 79] on div "[PERSON_NAME]" at bounding box center [456, 83] width 173 height 15
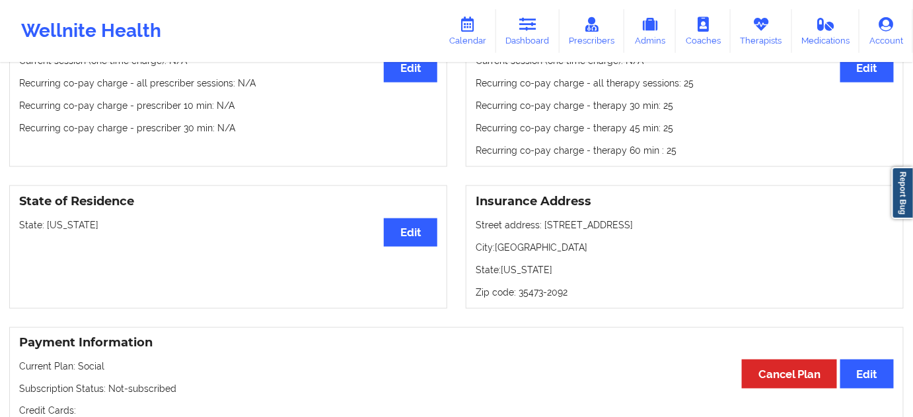
scroll to position [440, 0]
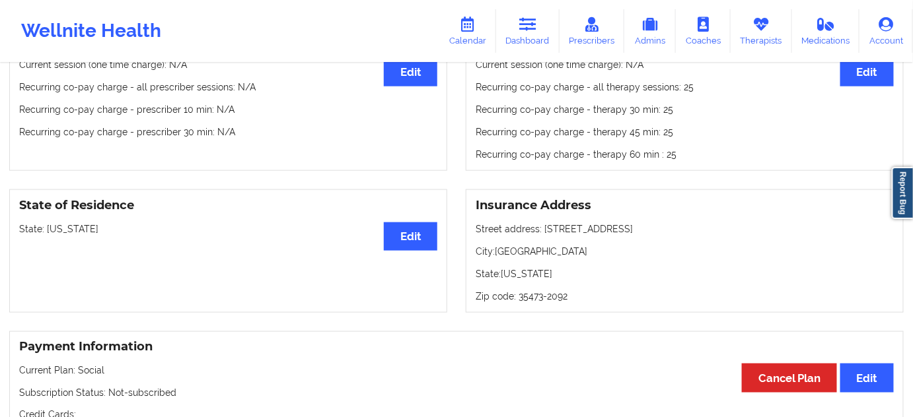
drag, startPoint x: 540, startPoint y: 232, endPoint x: 635, endPoint y: 227, distance: 95.2
click at [635, 227] on p "Street address: [STREET_ADDRESS]" at bounding box center [684, 229] width 418 height 13
click at [513, 256] on p "City: [GEOGRAPHIC_DATA]" at bounding box center [684, 251] width 418 height 13
click at [539, 300] on p "Zip code: 35473-2092" at bounding box center [684, 296] width 418 height 13
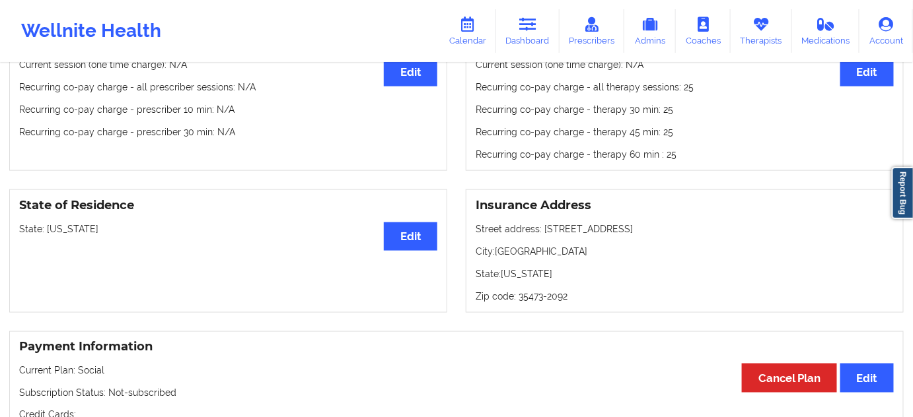
click at [534, 302] on p "Zip code: 35473-2092" at bounding box center [684, 296] width 418 height 13
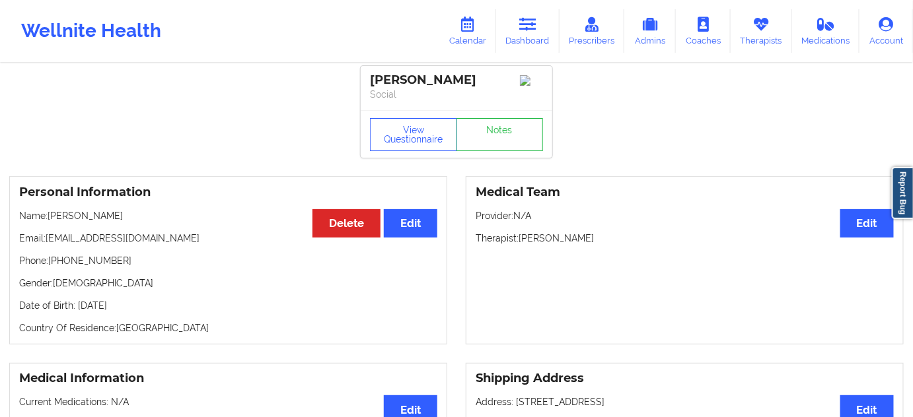
scroll to position [0, 0]
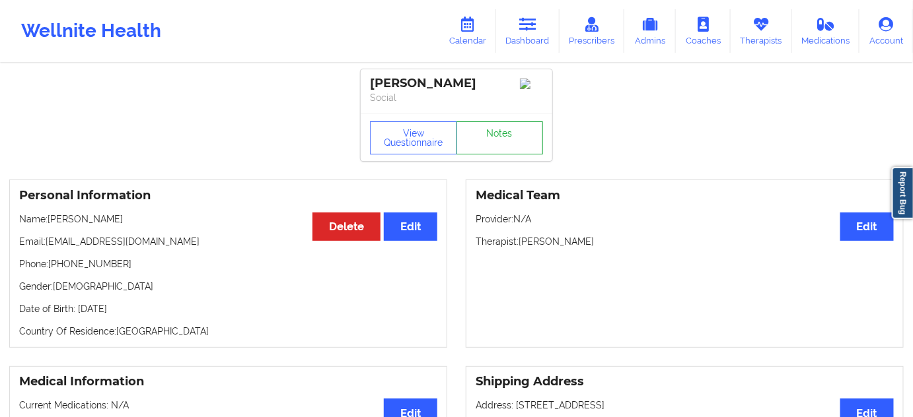
click at [493, 142] on link "Notes" at bounding box center [499, 137] width 87 height 33
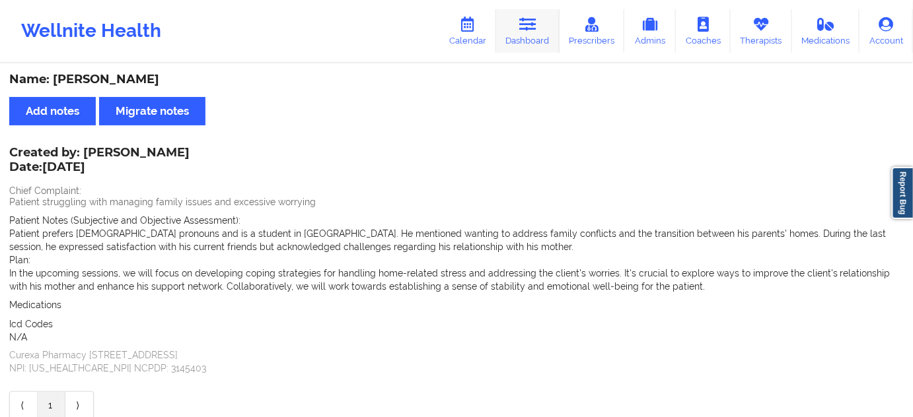
click at [528, 32] on link "Dashboard" at bounding box center [527, 31] width 63 height 44
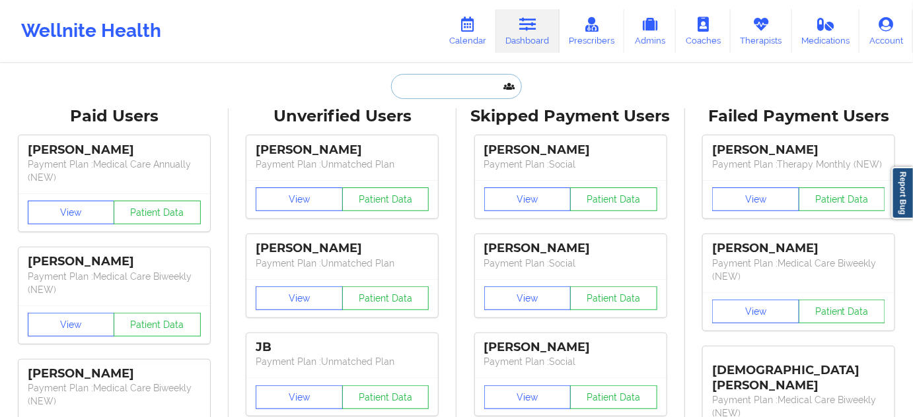
click at [471, 74] on input "text" at bounding box center [456, 86] width 131 height 25
type input "s"
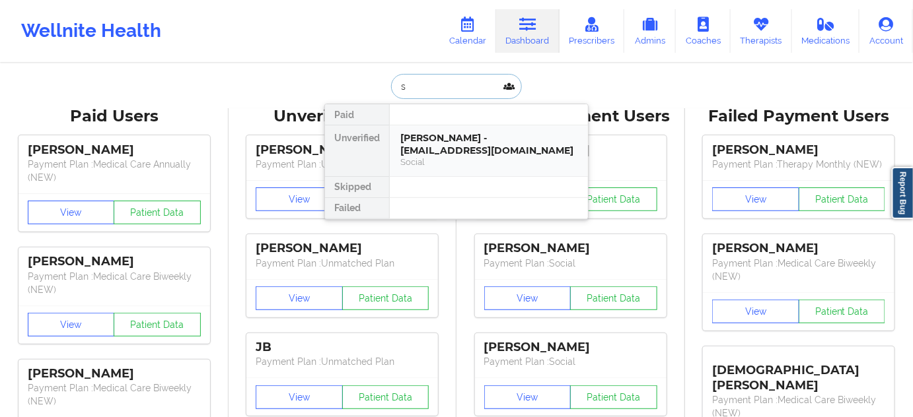
click at [446, 133] on div "[PERSON_NAME] - [EMAIL_ADDRESS][DOMAIN_NAME]" at bounding box center [488, 144] width 177 height 24
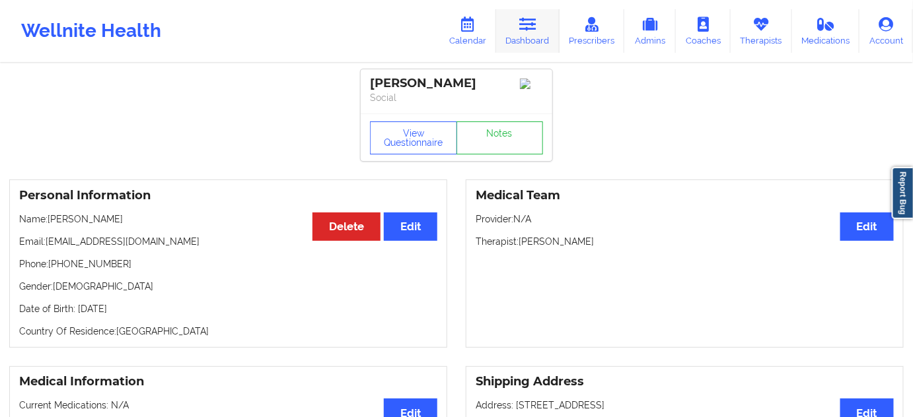
click at [528, 41] on link "Dashboard" at bounding box center [527, 31] width 63 height 44
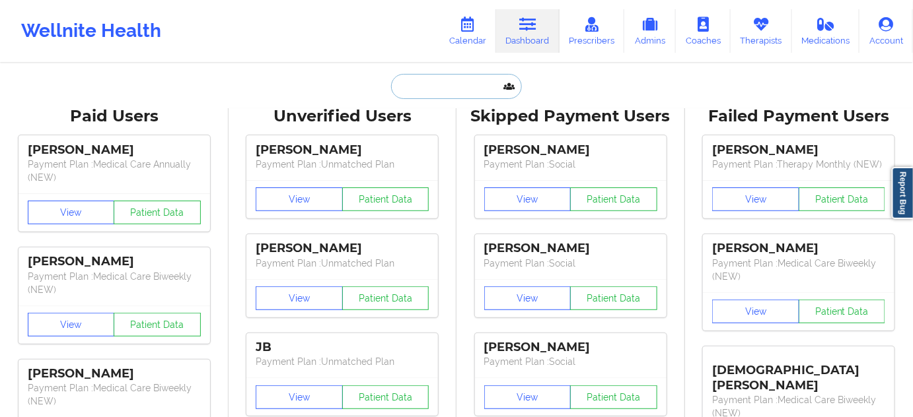
click at [462, 94] on input "text" at bounding box center [456, 86] width 131 height 25
paste input "[EMAIL_ADDRESS][DOMAIN_NAME]"
type input "[EMAIL_ADDRESS][DOMAIN_NAME]"
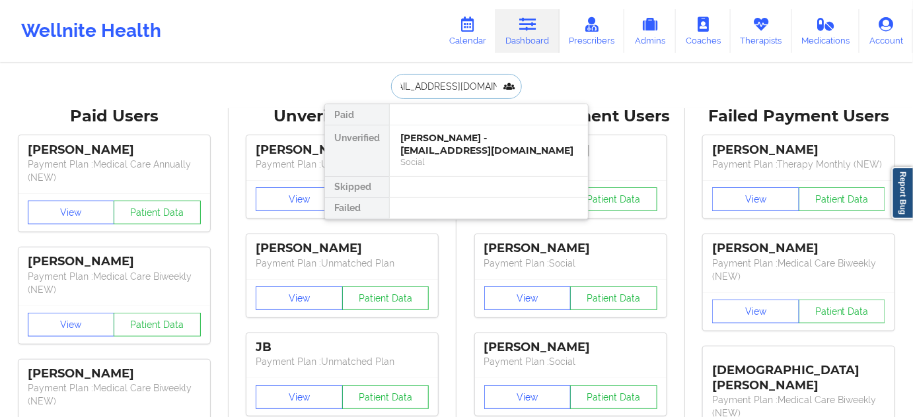
click at [439, 145] on div "[PERSON_NAME] - [EMAIL_ADDRESS][DOMAIN_NAME]" at bounding box center [488, 144] width 177 height 24
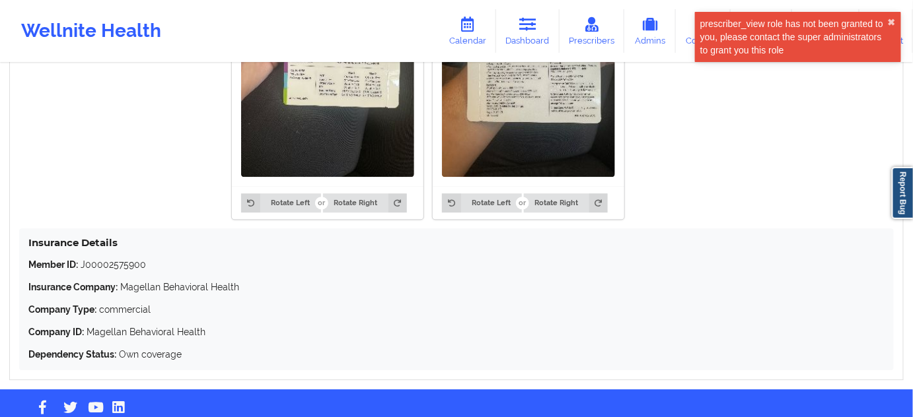
scroll to position [1171, 0]
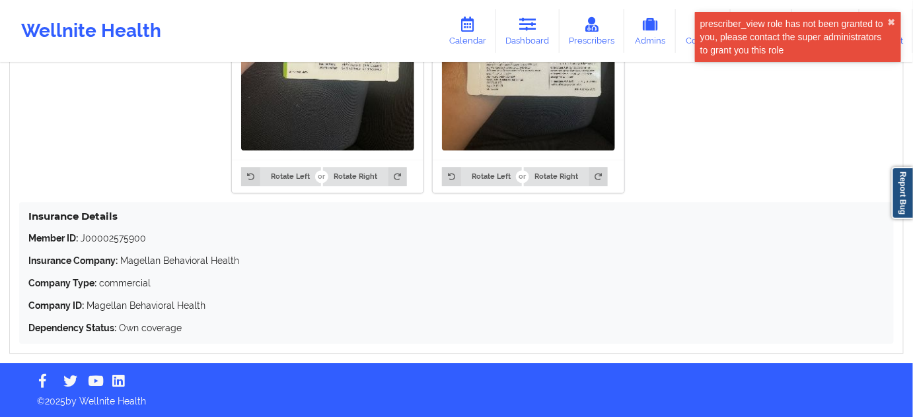
click at [128, 242] on p "Member ID: J00002575900" at bounding box center [456, 238] width 856 height 13
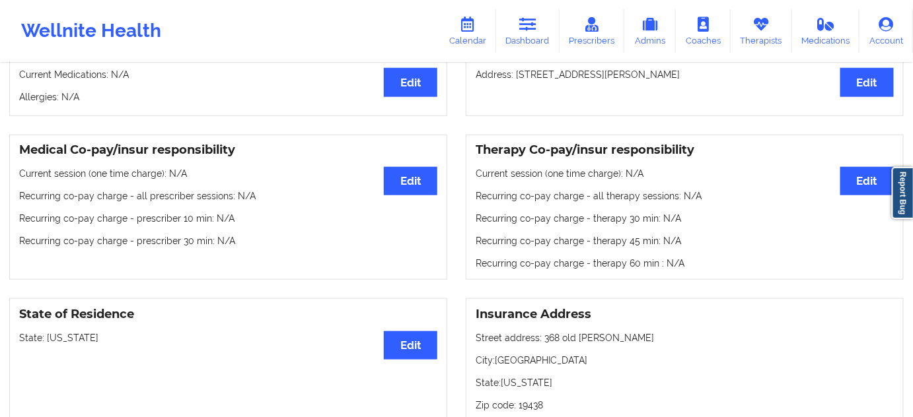
scroll to position [0, 0]
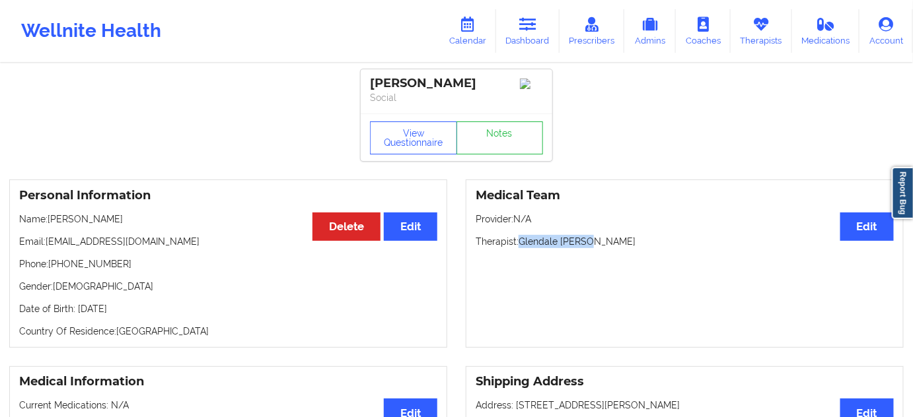
drag, startPoint x: 519, startPoint y: 243, endPoint x: 607, endPoint y: 250, distance: 88.7
click at [606, 248] on p "Therapist: Glendale [PERSON_NAME]" at bounding box center [684, 241] width 418 height 13
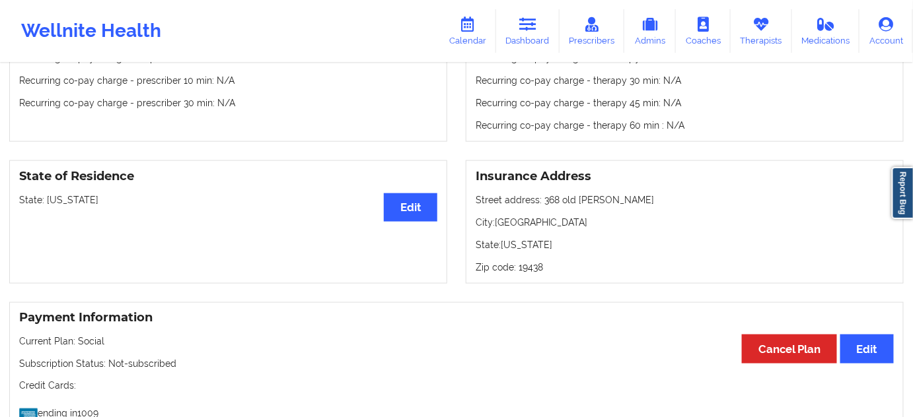
scroll to position [560, 0]
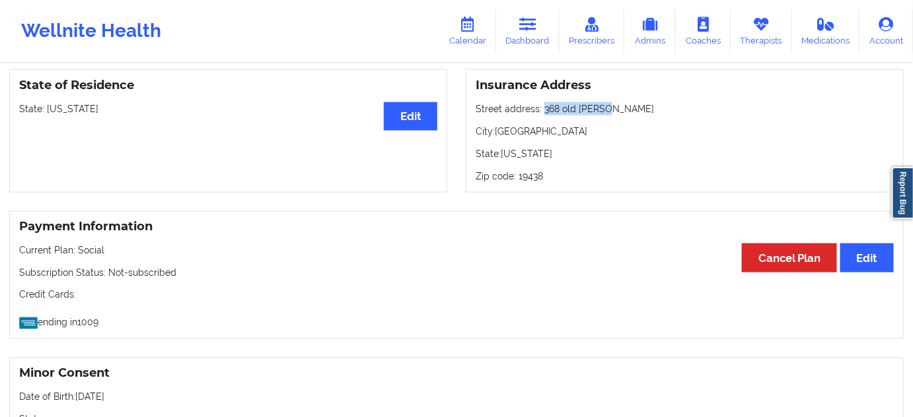
drag, startPoint x: 541, startPoint y: 108, endPoint x: 618, endPoint y: 112, distance: 76.7
click at [618, 112] on p "Street address: [STREET_ADDRESS][PERSON_NAME]" at bounding box center [684, 108] width 418 height 13
click at [526, 133] on p "City: [GEOGRAPHIC_DATA]" at bounding box center [684, 131] width 418 height 13
click at [526, 181] on p "Zip code: 19438" at bounding box center [684, 176] width 418 height 13
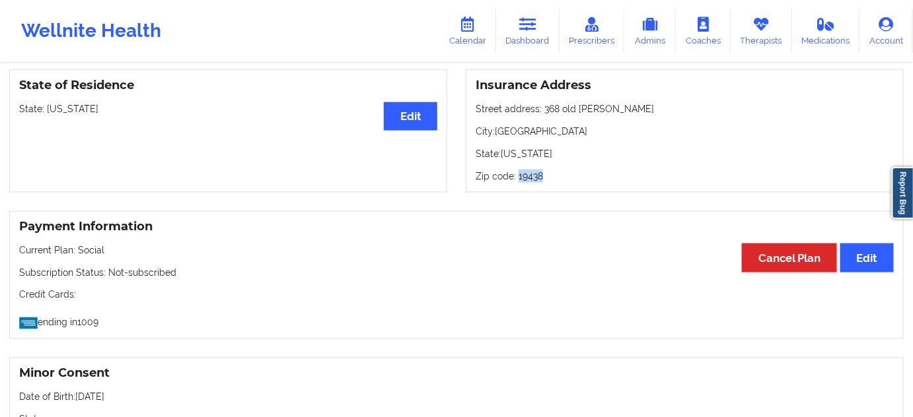
click at [526, 181] on p "Zip code: 19438" at bounding box center [684, 176] width 418 height 13
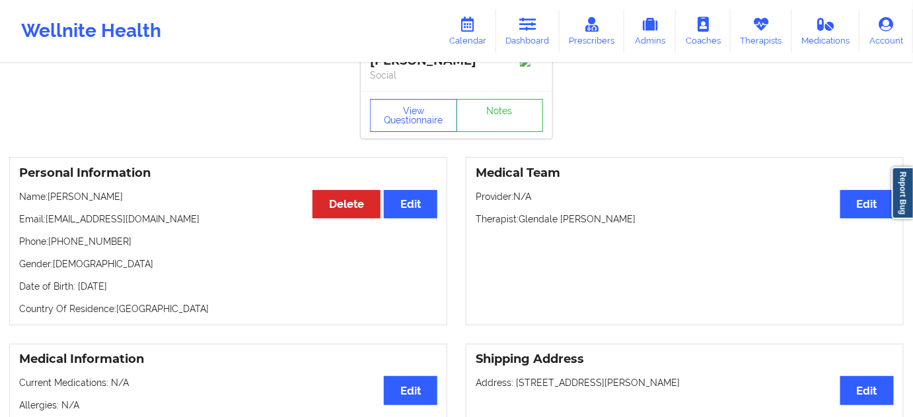
scroll to position [0, 0]
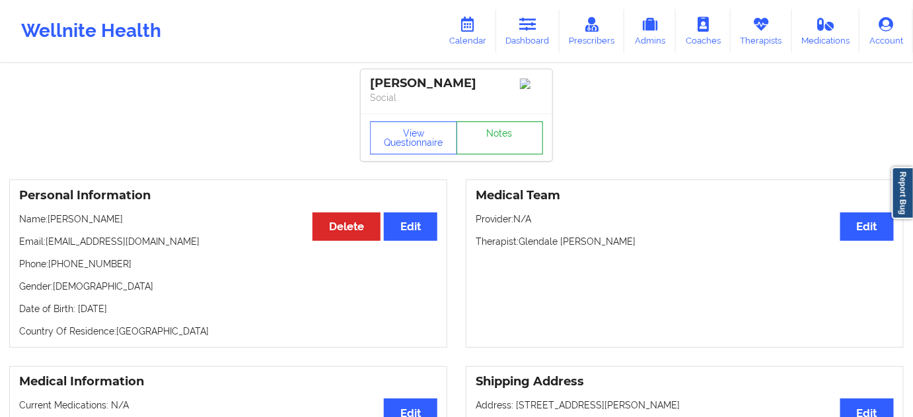
click at [477, 147] on link "Notes" at bounding box center [499, 137] width 87 height 33
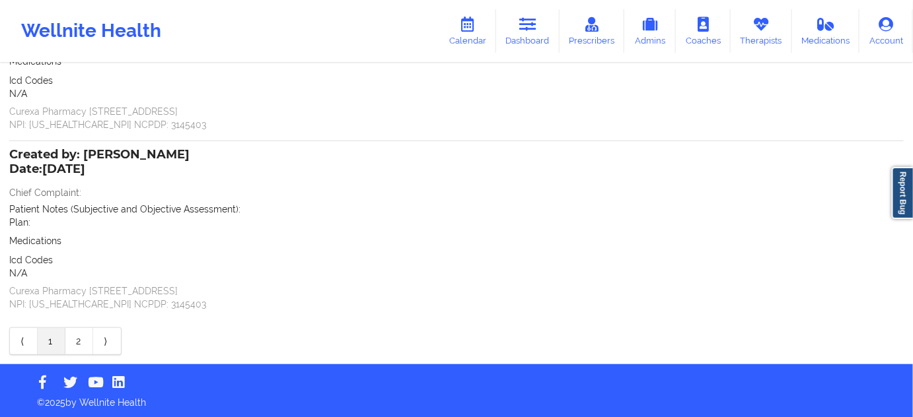
scroll to position [178, 0]
click at [77, 348] on link "2" at bounding box center [79, 341] width 28 height 26
click at [59, 337] on link "1" at bounding box center [52, 341] width 28 height 26
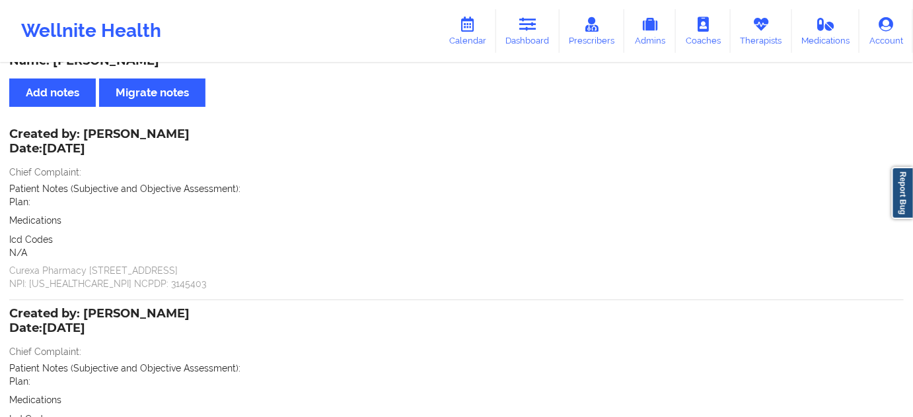
scroll to position [0, 0]
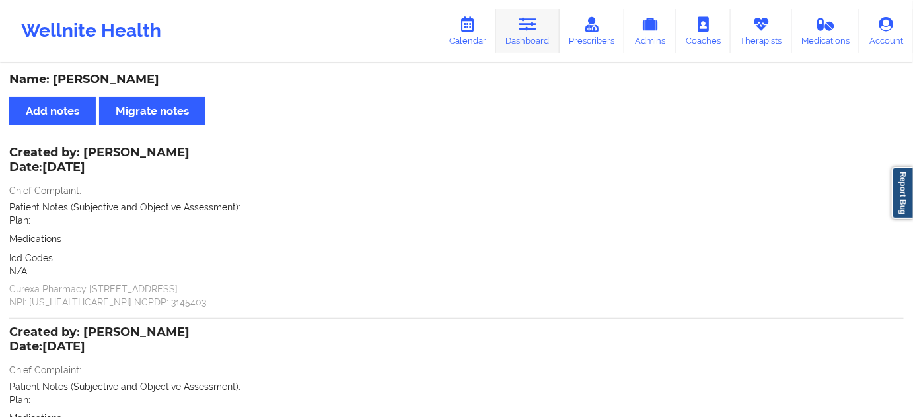
click at [547, 36] on link "Dashboard" at bounding box center [527, 31] width 63 height 44
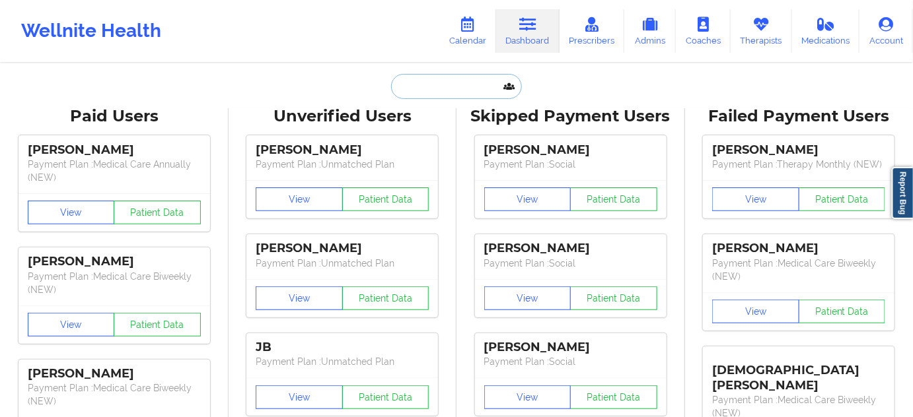
click at [471, 85] on input "text" at bounding box center [456, 86] width 131 height 25
type input "s"
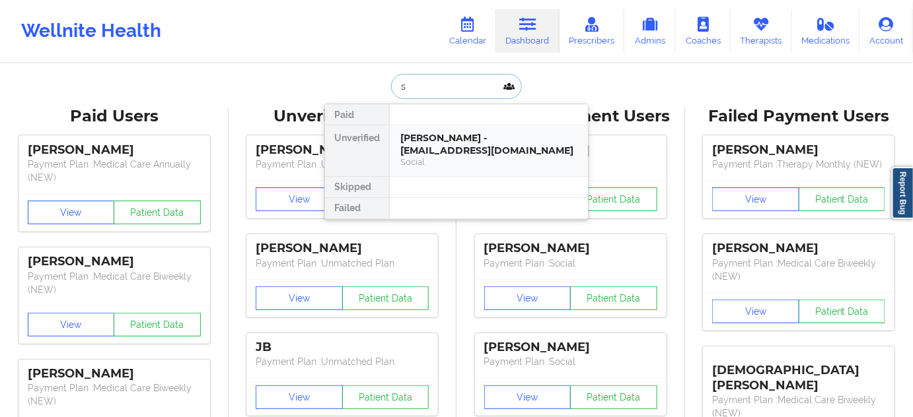
click at [466, 139] on div "[PERSON_NAME] - [EMAIL_ADDRESS][DOMAIN_NAME]" at bounding box center [488, 144] width 177 height 24
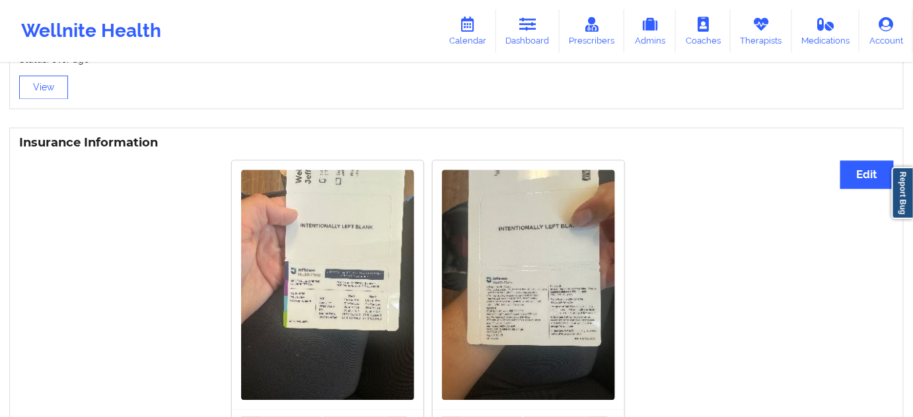
scroll to position [1171, 0]
